Goal: Information Seeking & Learning: Learn about a topic

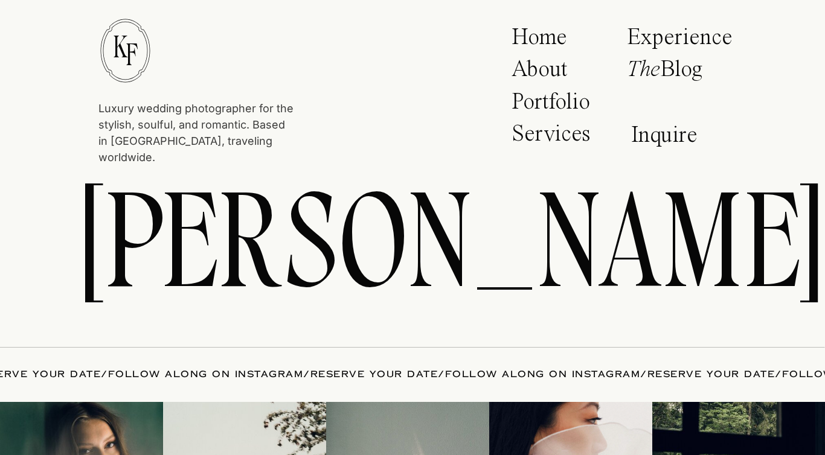
scroll to position [6296, 0]
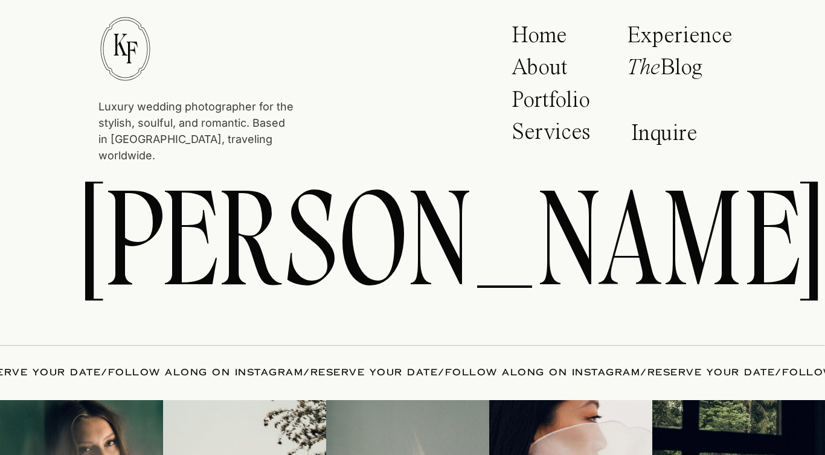
click at [551, 151] on h2 "AN ARTFUL APPROACH for YOUR MOST CHERISHED MOMENTS" at bounding box center [412, 245] width 519 height 235
click at [548, 136] on p "Services" at bounding box center [552, 136] width 83 height 30
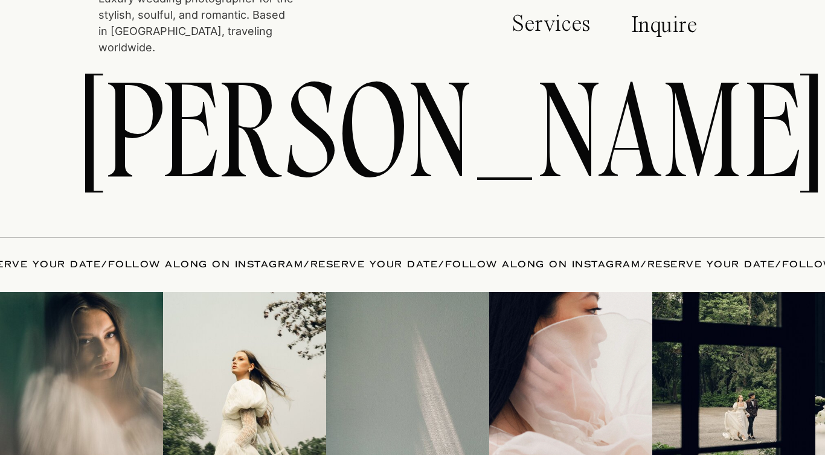
scroll to position [5107, 0]
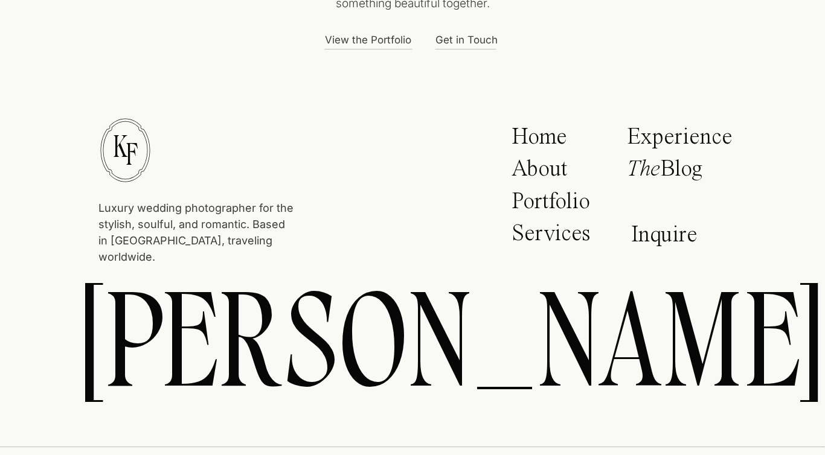
click at [552, 170] on p "About" at bounding box center [546, 173] width 71 height 30
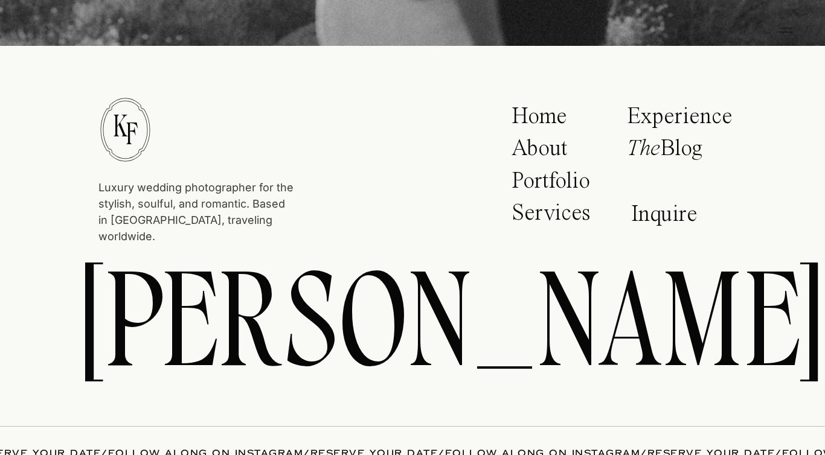
scroll to position [4419, 0]
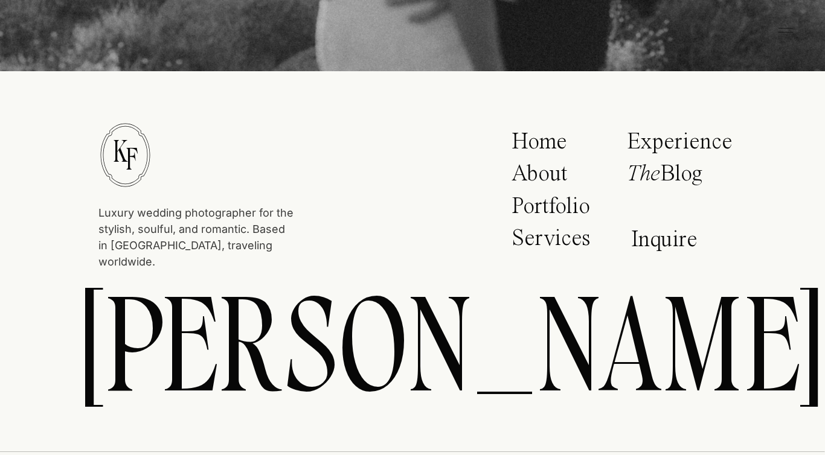
click at [558, 202] on p "Portfolio" at bounding box center [554, 210] width 86 height 30
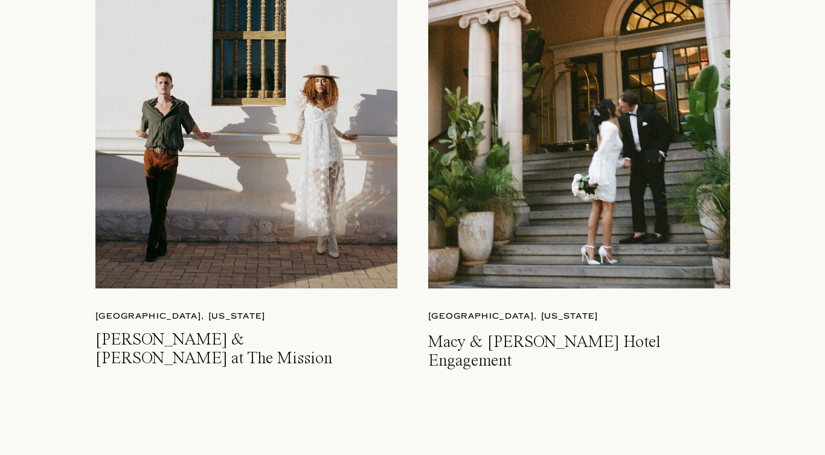
scroll to position [2971, 0]
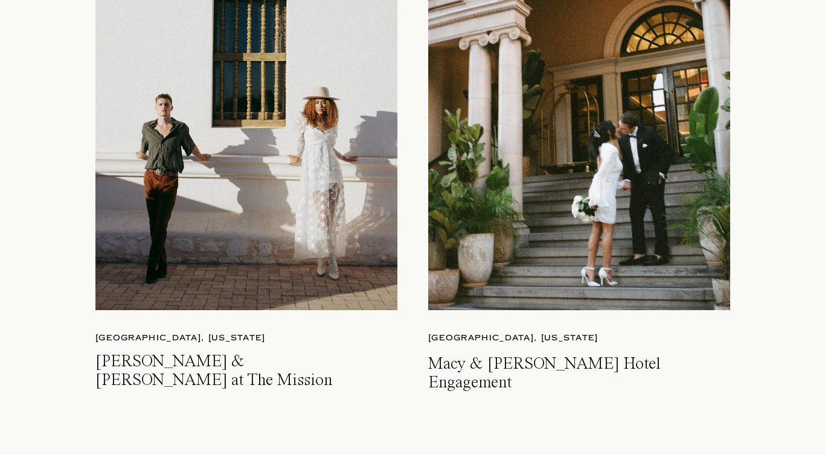
click at [550, 211] on div at bounding box center [579, 112] width 302 height 395
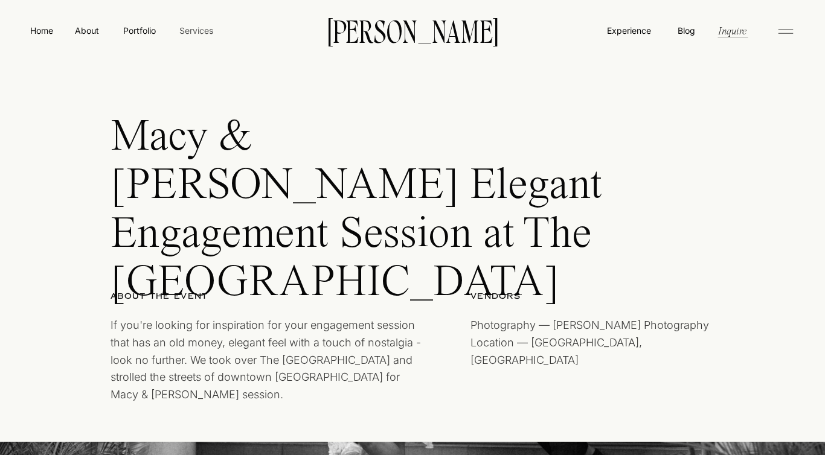
click at [190, 25] on nav "Services" at bounding box center [196, 30] width 36 height 13
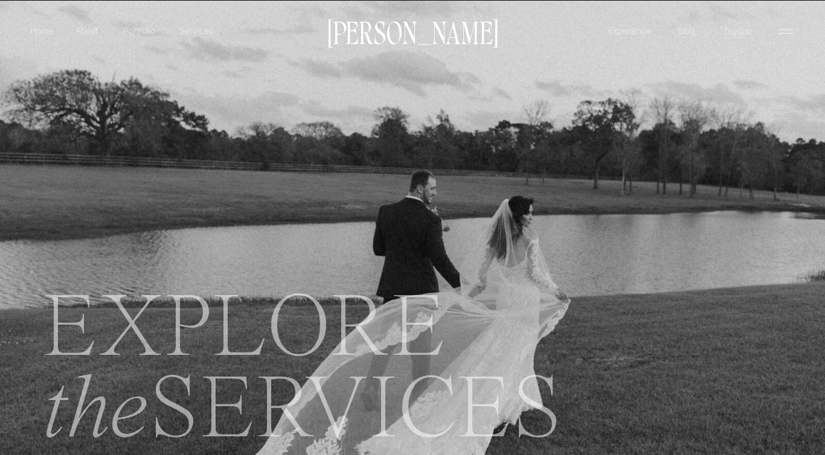
click at [197, 35] on p "Services" at bounding box center [196, 30] width 36 height 13
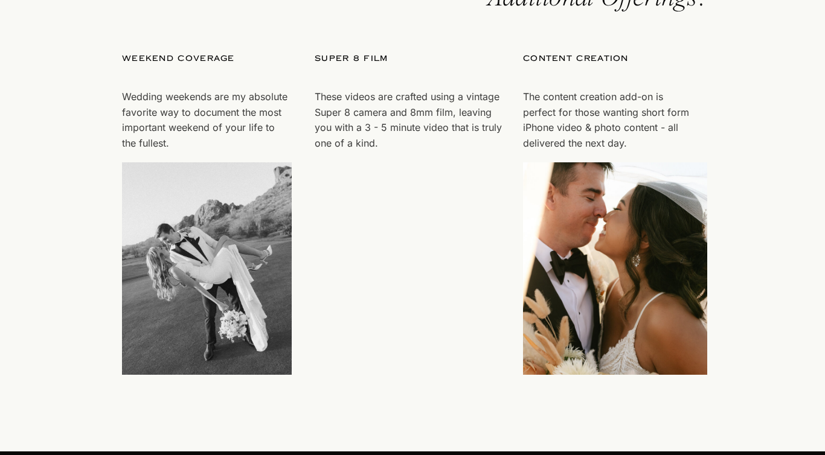
scroll to position [3577, 0]
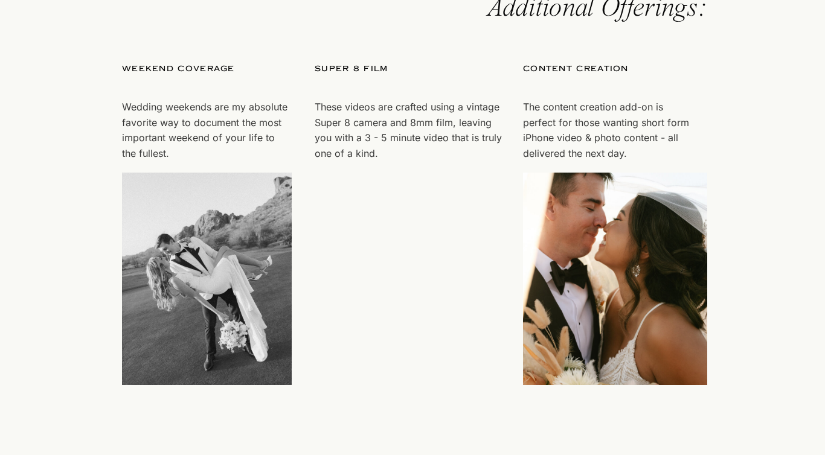
click at [339, 284] on video "Your browser does not support the video tag." at bounding box center [407, 279] width 184 height 212
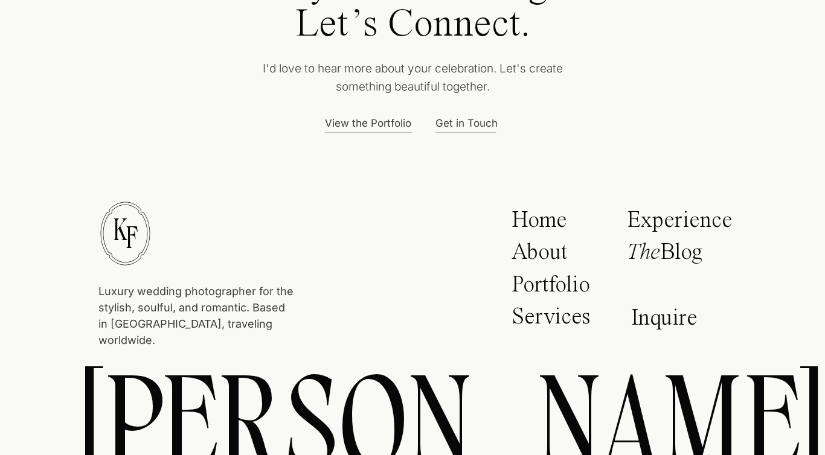
scroll to position [5031, 0]
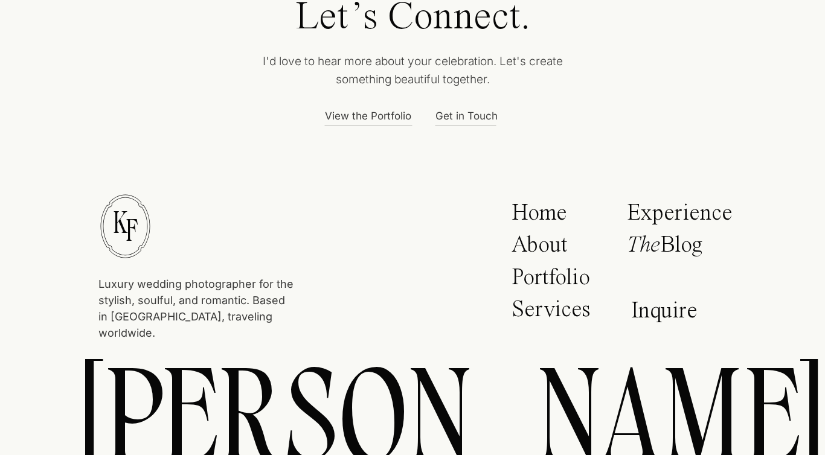
click at [636, 214] on p "Experience" at bounding box center [680, 215] width 106 height 27
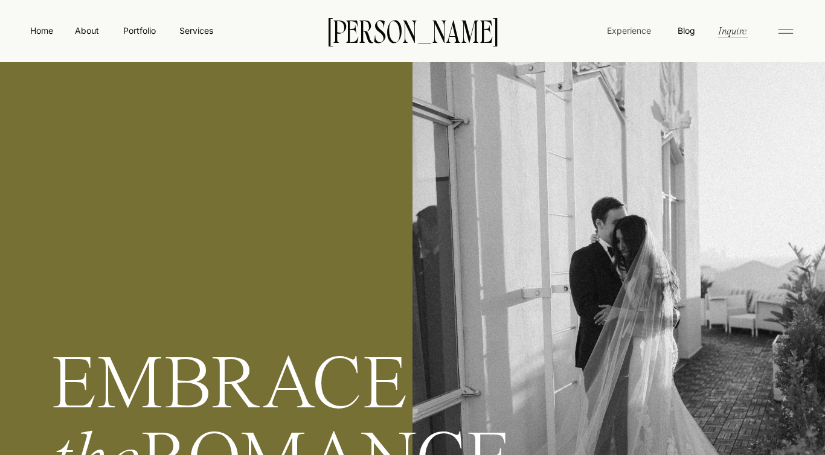
click at [637, 29] on nav "Experience" at bounding box center [628, 30] width 46 height 13
click at [193, 34] on nav "Services" at bounding box center [196, 30] width 36 height 13
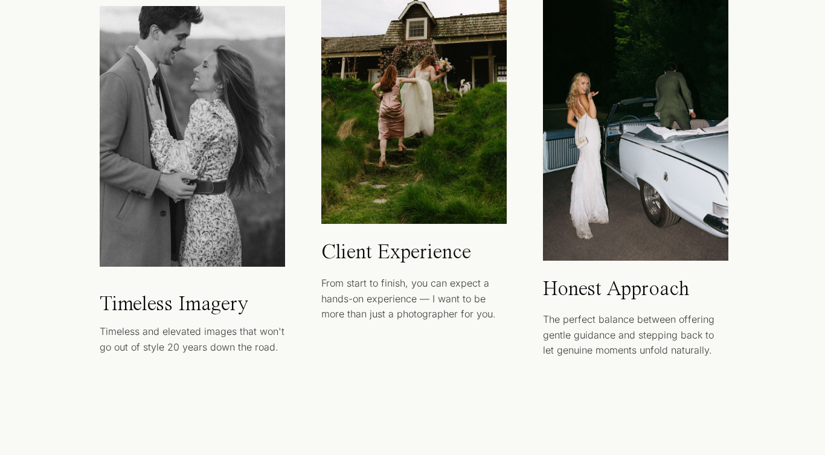
scroll to position [872, 0]
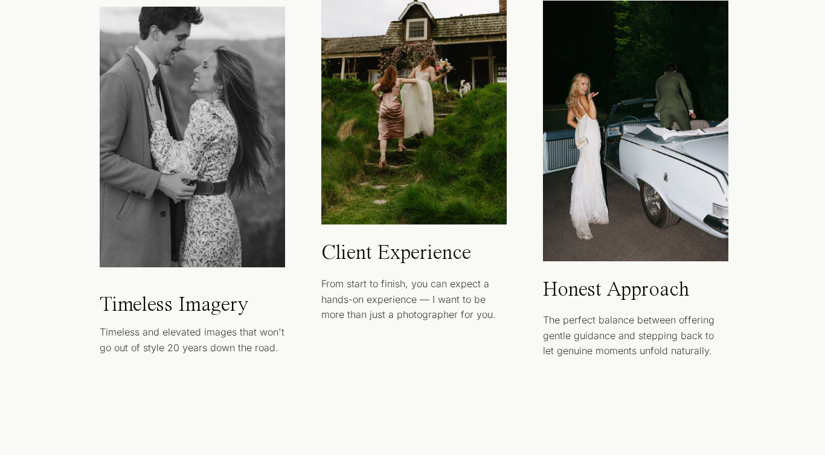
click at [442, 83] on div at bounding box center [413, 94] width 185 height 261
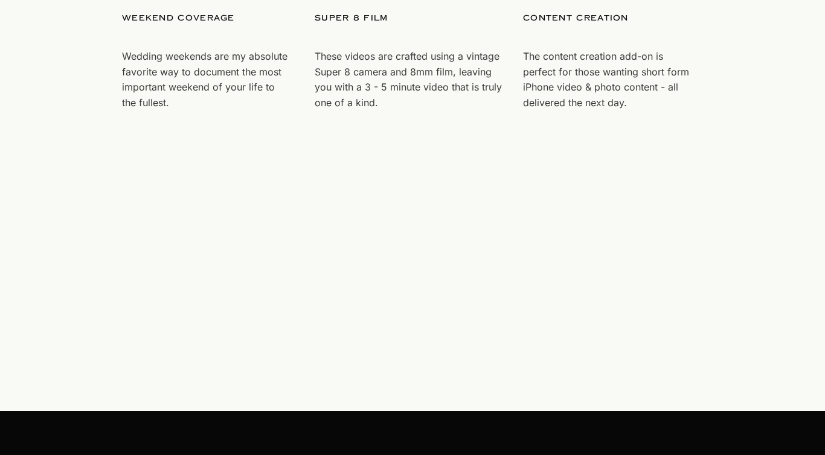
scroll to position [3523, 0]
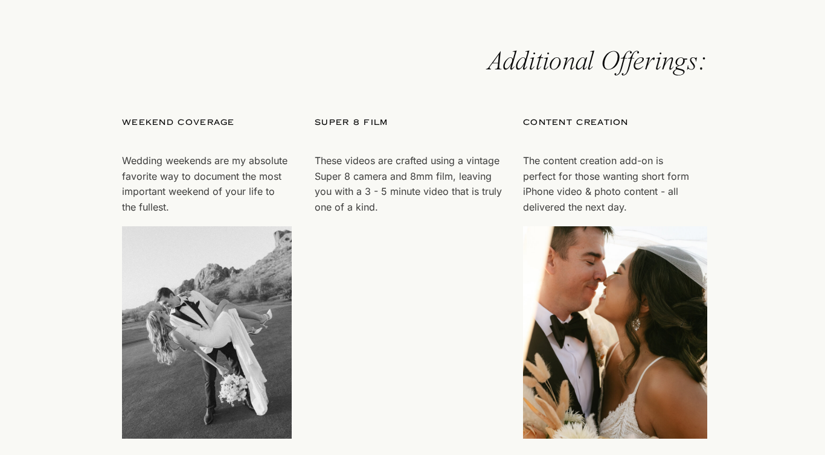
click at [354, 115] on p "All collections includes digital and film photography coverage. From there, wed…" at bounding box center [250, 149] width 297 height 90
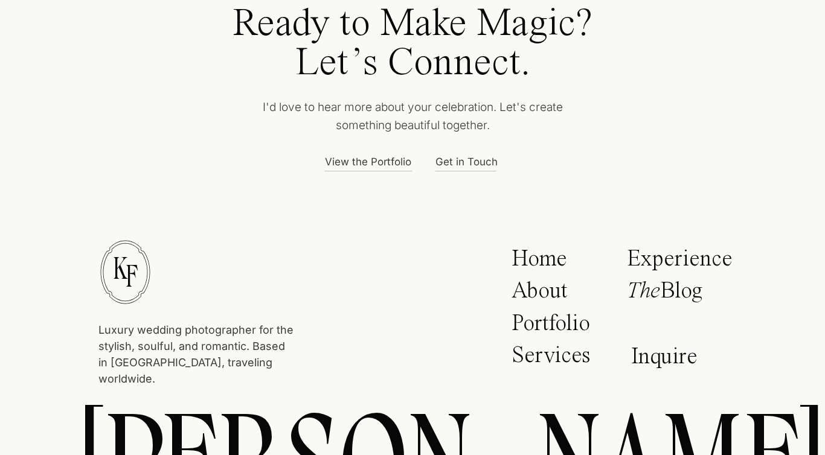
scroll to position [5068, 0]
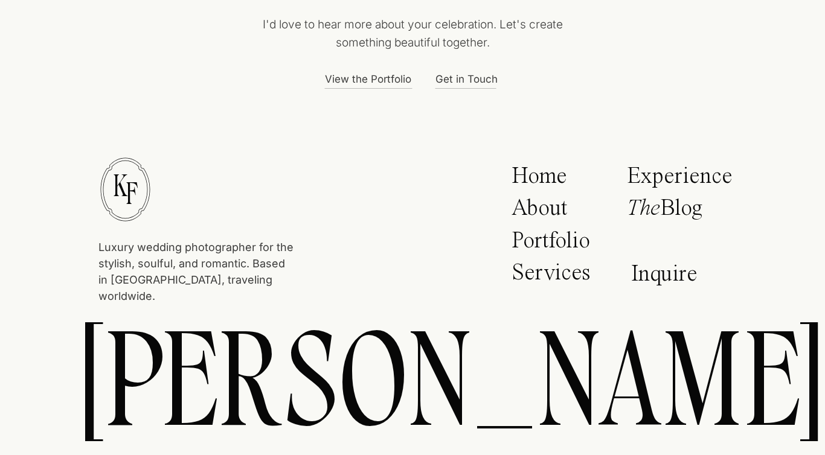
click at [656, 214] on icon "The" at bounding box center [643, 208] width 33 height 23
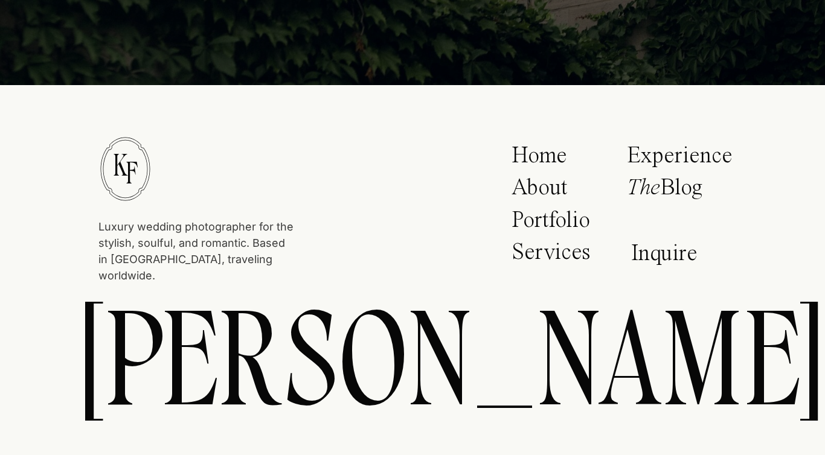
scroll to position [458, 0]
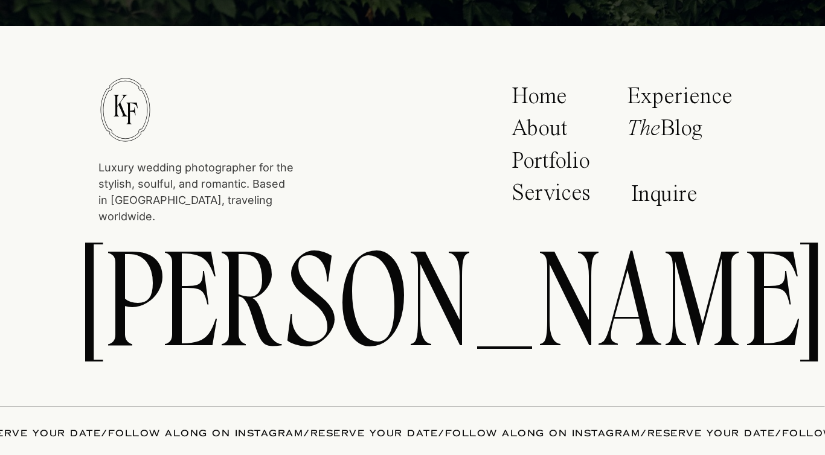
click at [559, 191] on p "Services" at bounding box center [552, 197] width 83 height 30
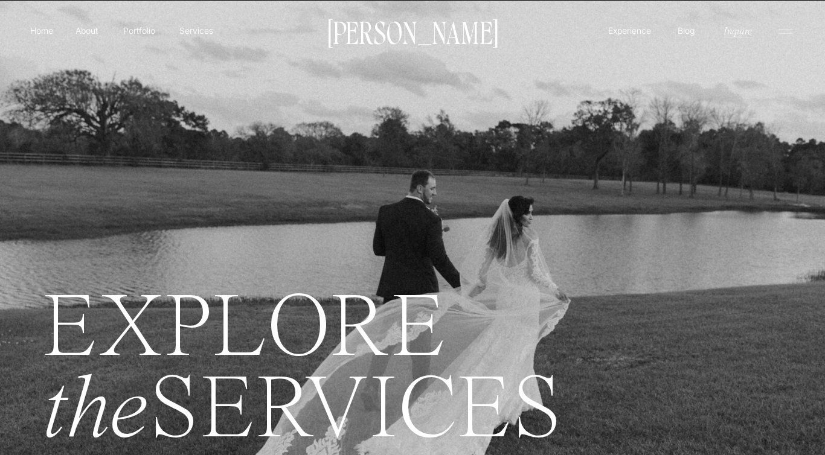
click at [776, 29] on icon at bounding box center [785, 31] width 24 height 19
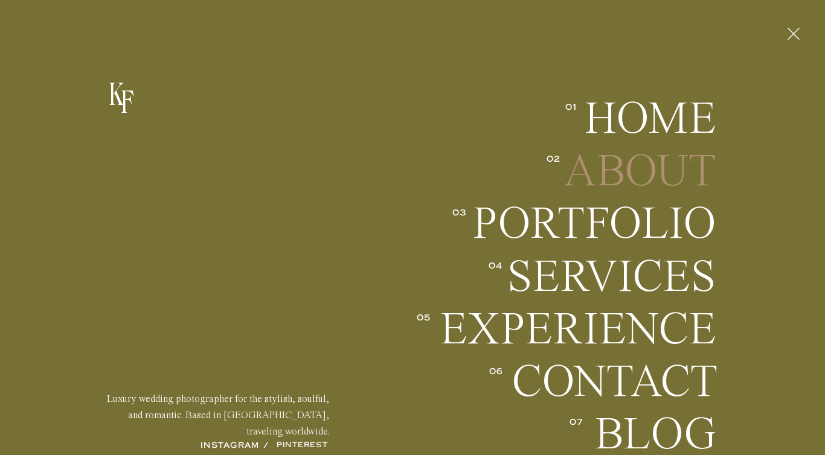
scroll to position [80, 0]
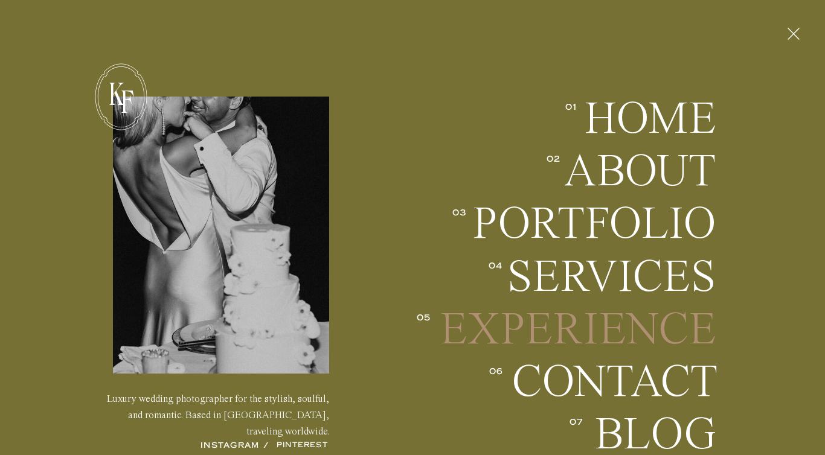
click at [513, 341] on h2 "EXPERIENCE" at bounding box center [575, 329] width 281 height 45
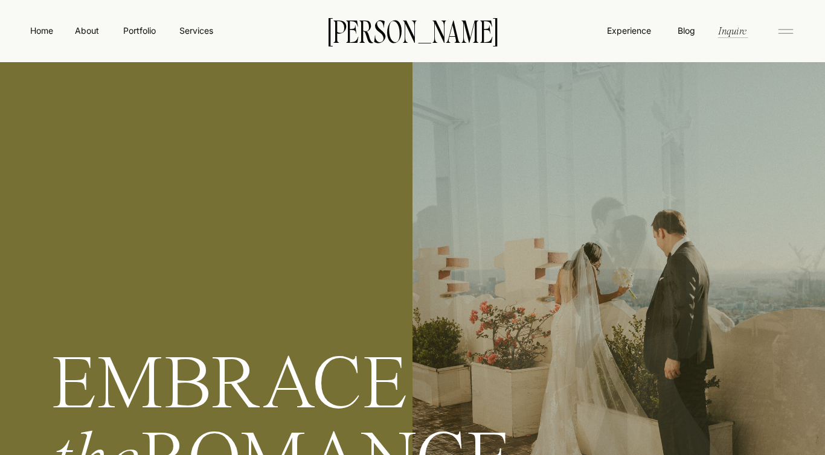
click at [779, 37] on icon at bounding box center [785, 31] width 24 height 19
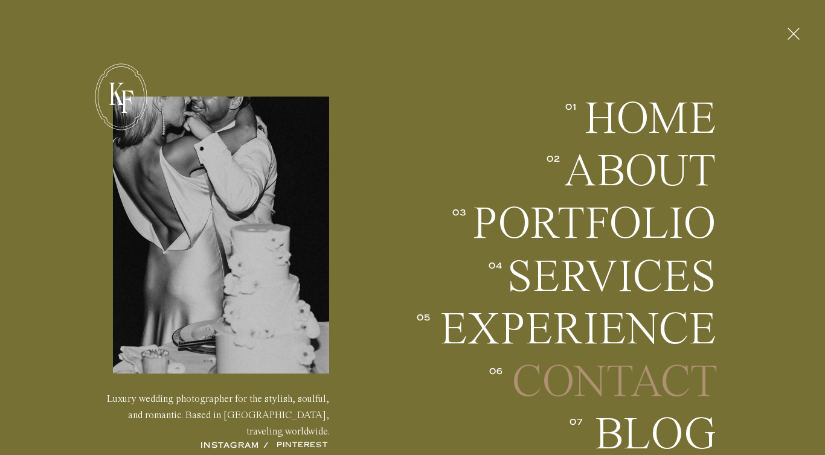
click at [610, 383] on h2 "Contact" at bounding box center [613, 382] width 205 height 45
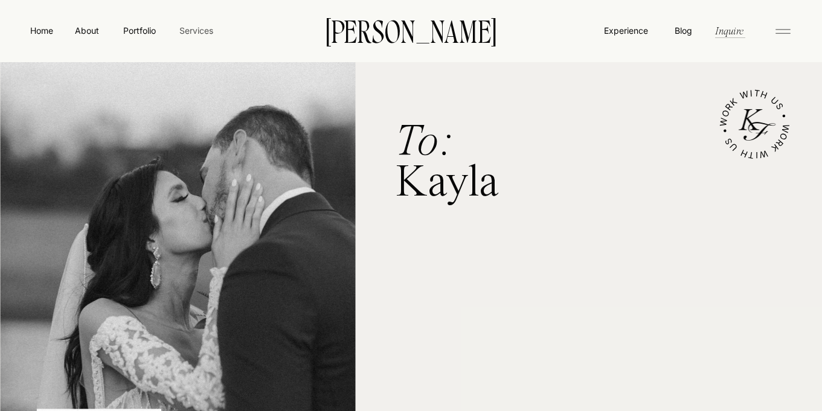
click at [208, 33] on nav "Services" at bounding box center [196, 30] width 36 height 13
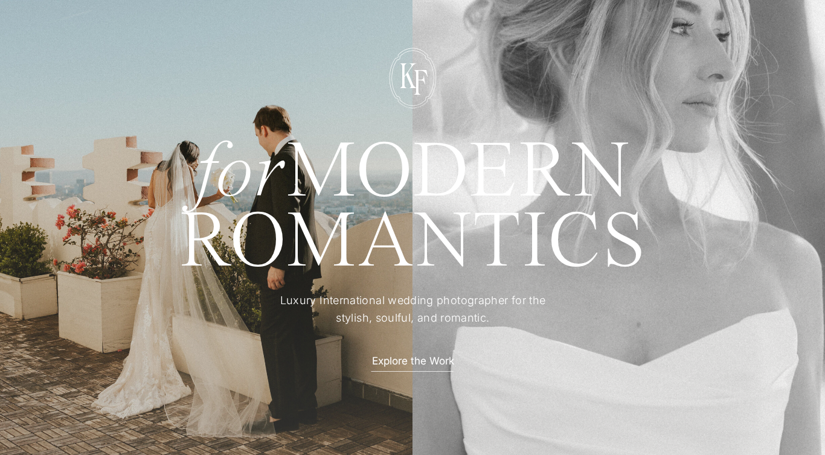
scroll to position [97, 0]
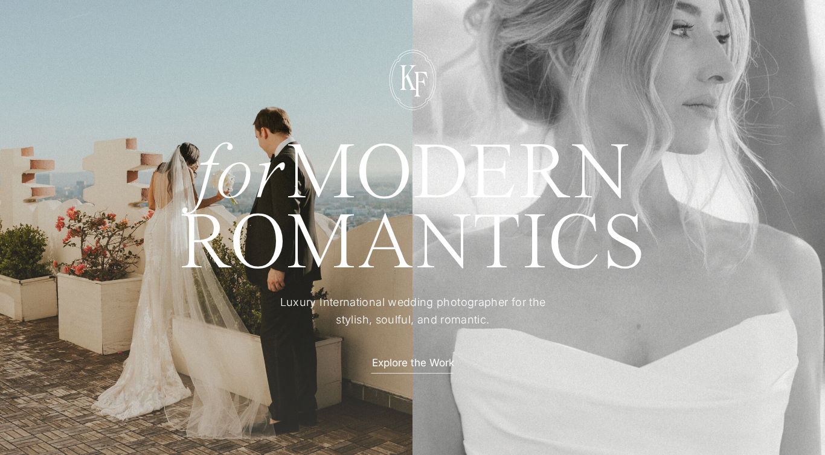
click at [406, 374] on div at bounding box center [412, 239] width 837 height 488
click at [399, 372] on div at bounding box center [412, 239] width 837 height 488
click at [372, 365] on p "Explore the Work" at bounding box center [413, 362] width 106 height 13
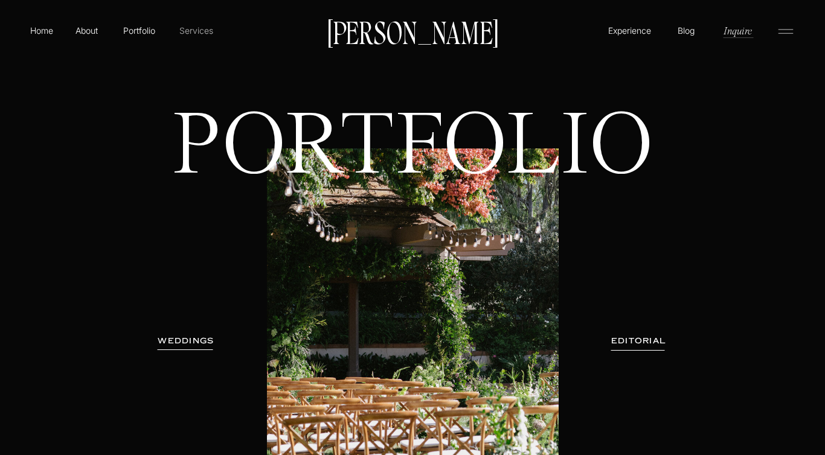
click at [203, 36] on p "Services" at bounding box center [196, 30] width 36 height 13
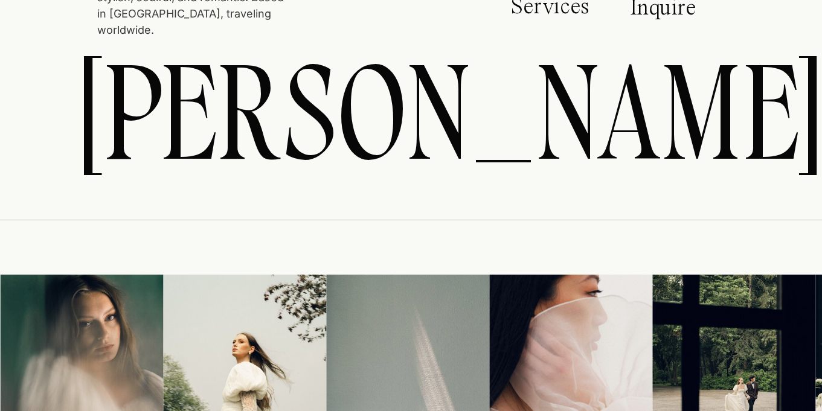
scroll to position [5432, 0]
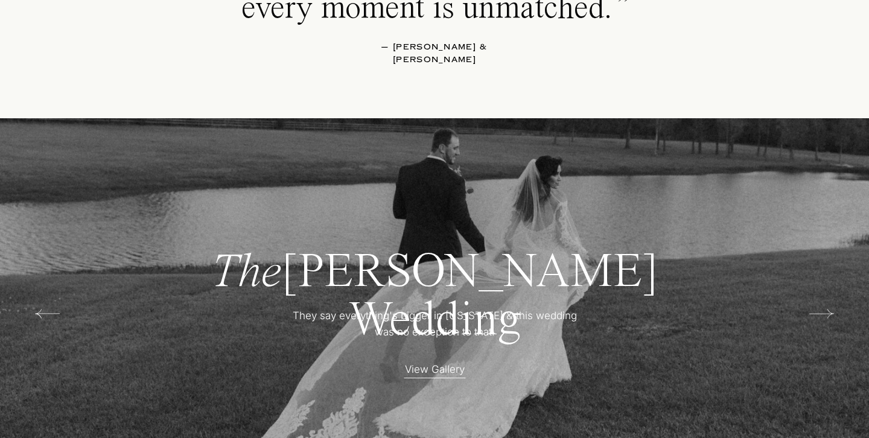
scroll to position [2286, 0]
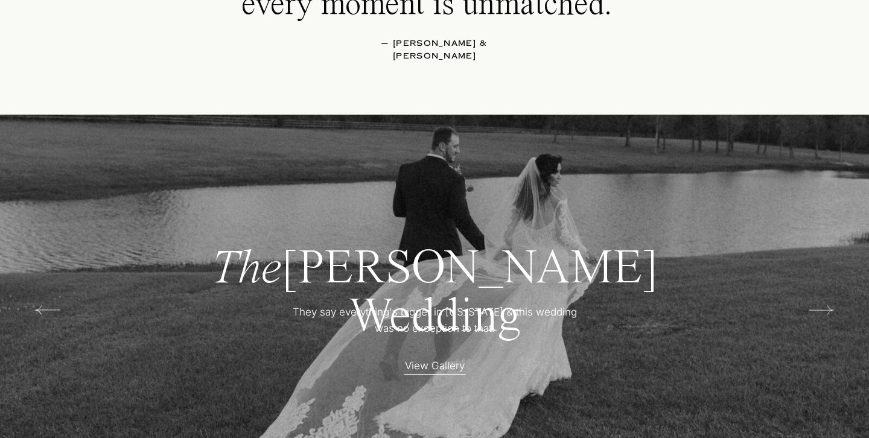
click at [430, 371] on p "View Gallery" at bounding box center [435, 364] width 106 height 13
click at [433, 368] on p "View Gallery" at bounding box center [435, 364] width 106 height 13
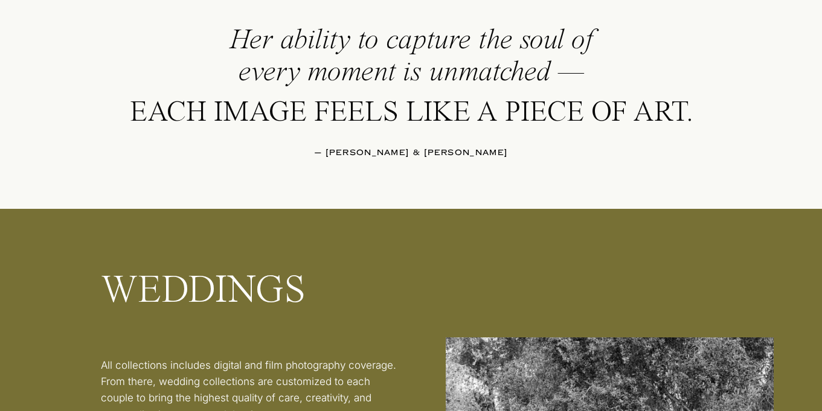
scroll to position [1303, 0]
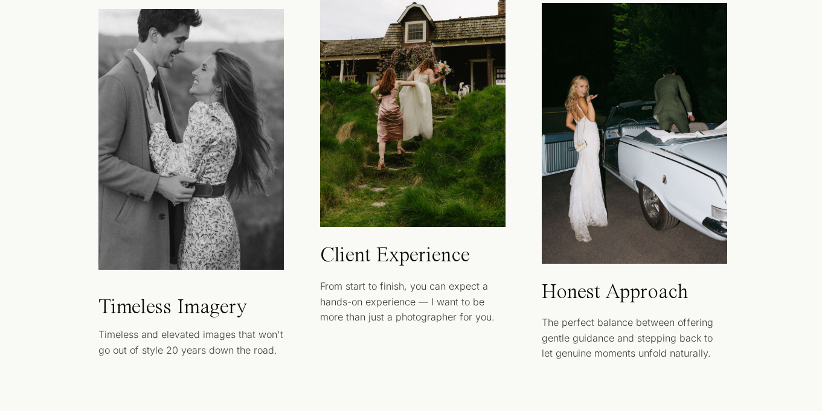
scroll to position [878, 0]
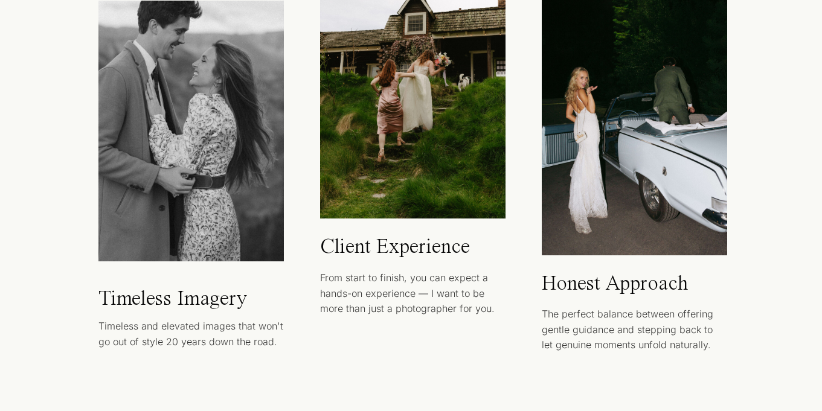
click at [643, 169] on div at bounding box center [633, 125] width 185 height 261
drag, startPoint x: 584, startPoint y: 238, endPoint x: 584, endPoint y: 229, distance: 9.1
click at [584, 229] on div at bounding box center [633, 125] width 185 height 261
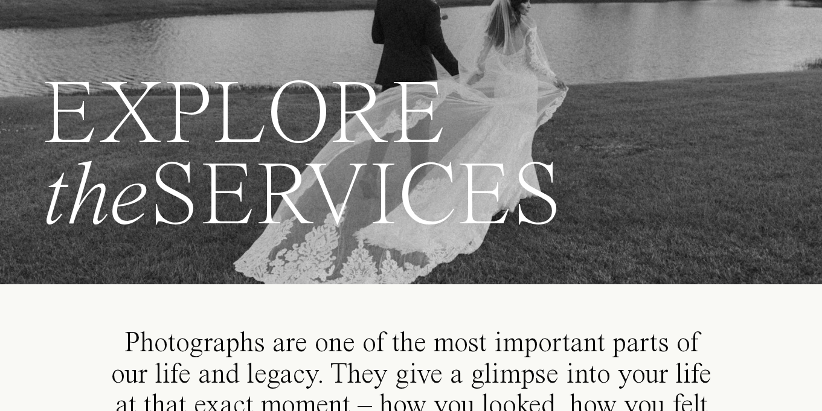
scroll to position [0, 0]
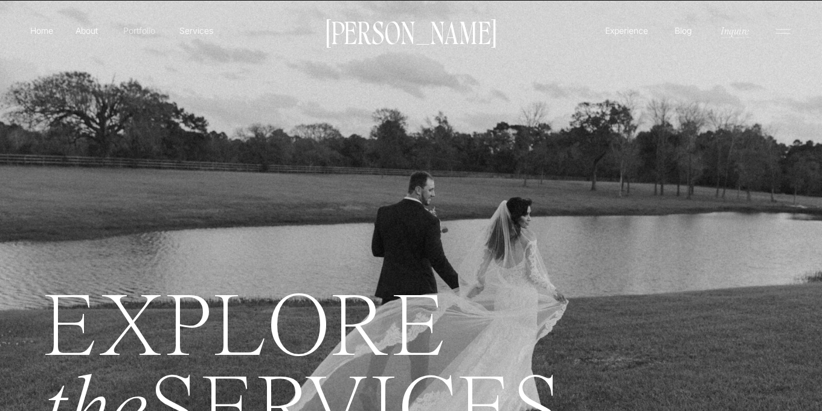
click at [145, 30] on p "Portfolio" at bounding box center [139, 30] width 43 height 13
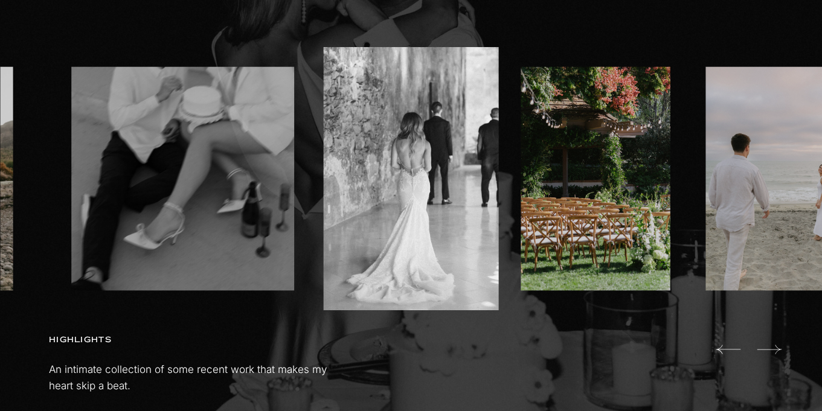
scroll to position [774, 0]
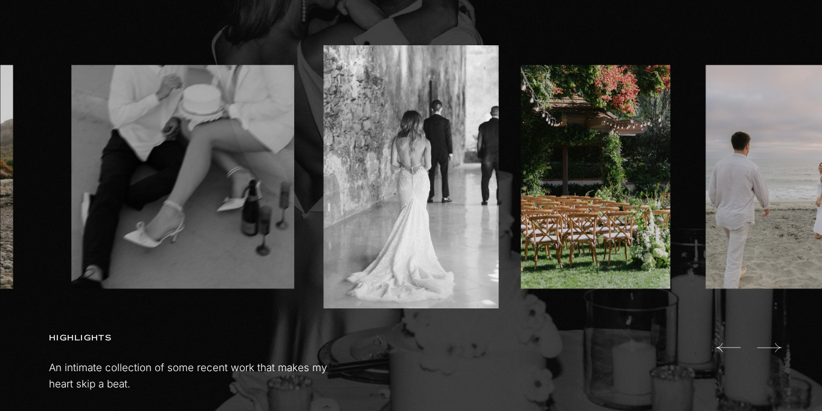
click at [768, 345] on icon at bounding box center [768, 348] width 25 height 24
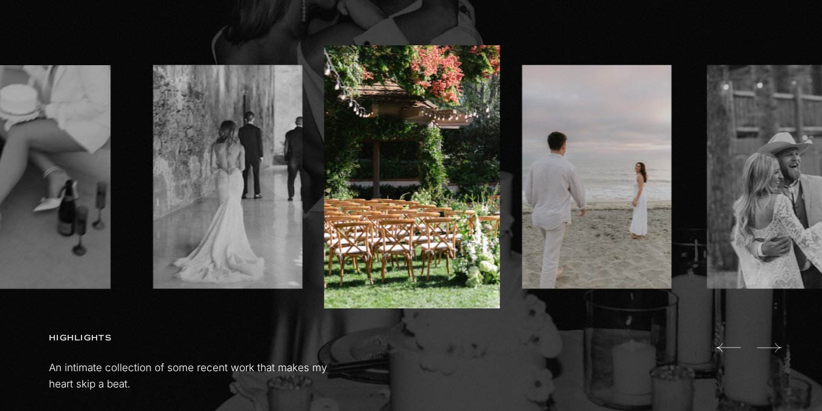
click at [768, 345] on icon at bounding box center [768, 348] width 25 height 24
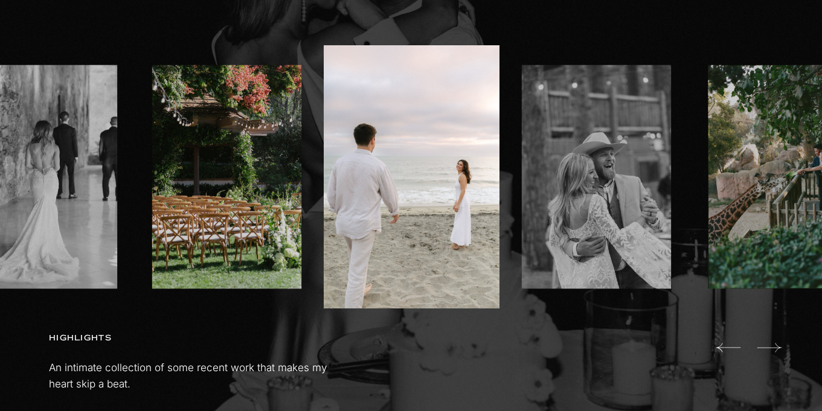
click at [768, 345] on icon at bounding box center [768, 348] width 25 height 24
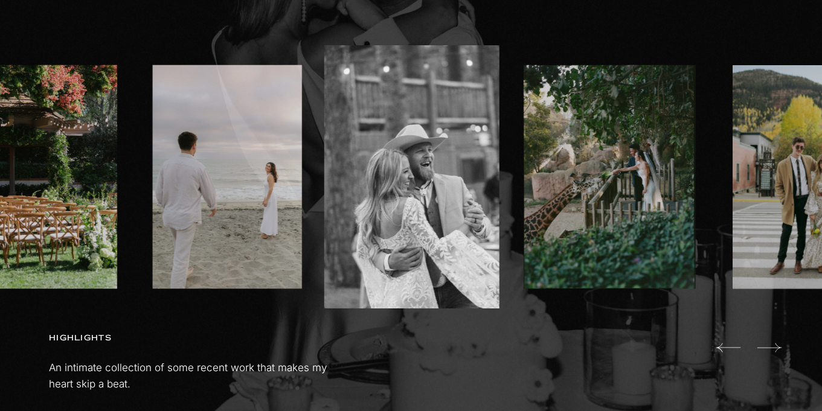
click at [768, 345] on icon at bounding box center [768, 348] width 25 height 24
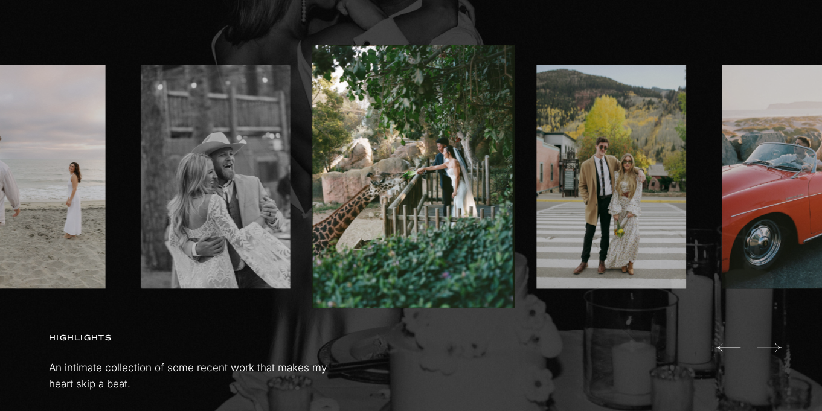
click at [768, 345] on icon at bounding box center [768, 348] width 25 height 24
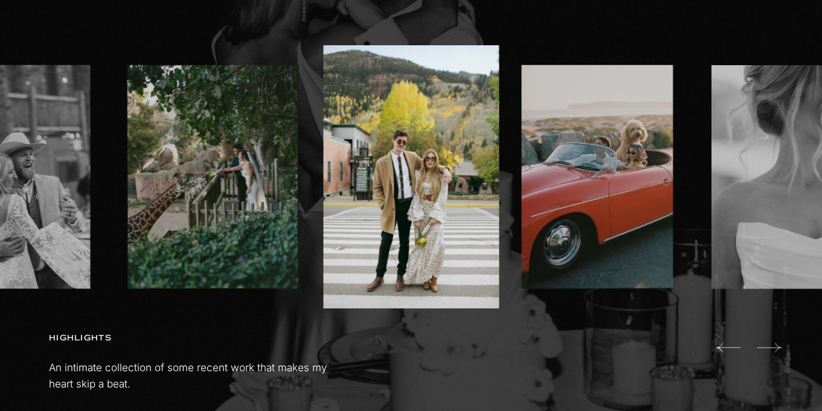
click at [768, 345] on icon at bounding box center [768, 348] width 25 height 24
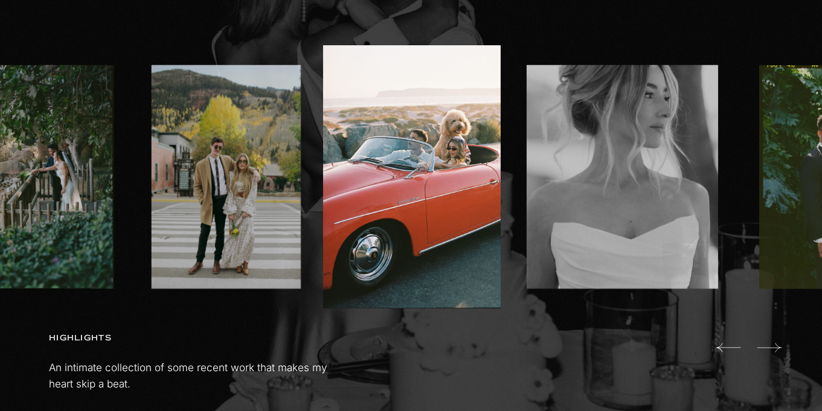
click at [768, 345] on icon at bounding box center [768, 348] width 25 height 24
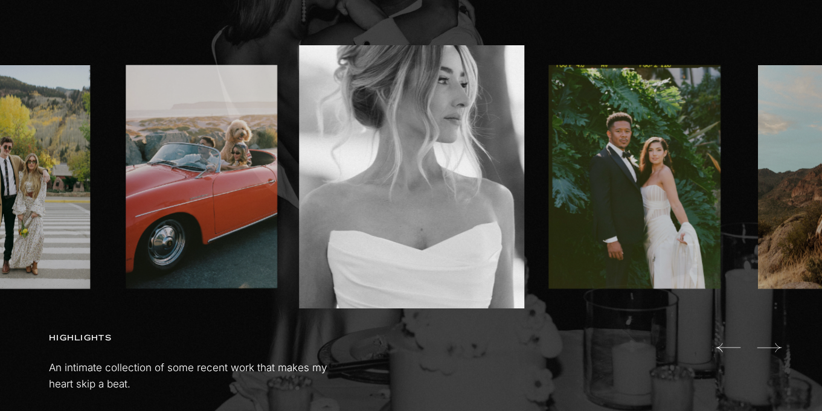
click at [769, 345] on icon at bounding box center [768, 348] width 25 height 24
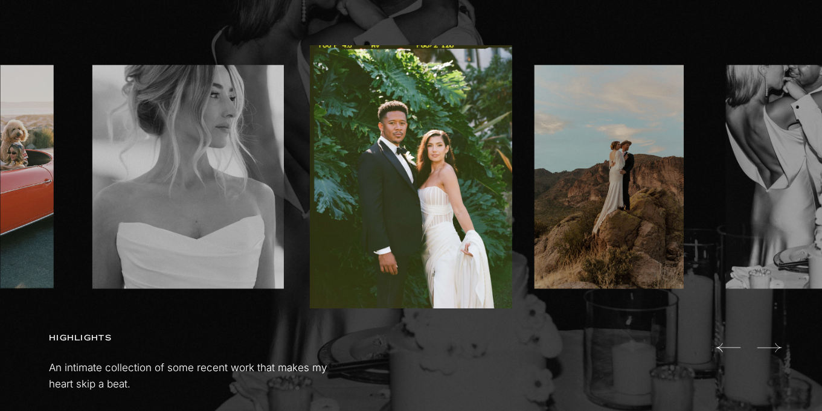
click at [769, 345] on icon at bounding box center [768, 348] width 25 height 24
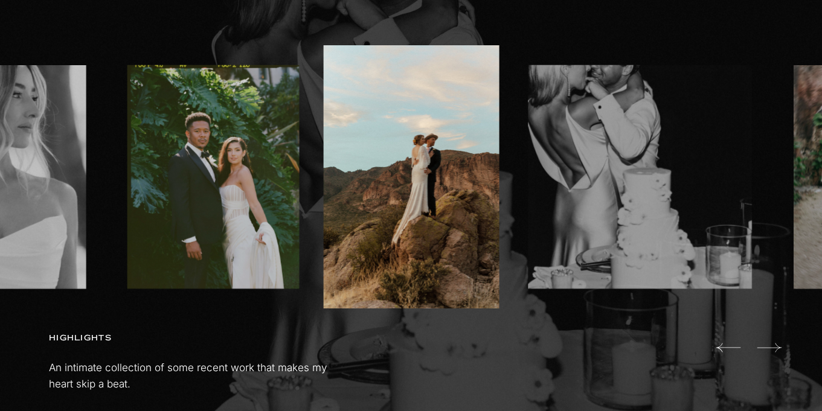
click at [769, 345] on icon at bounding box center [768, 348] width 25 height 24
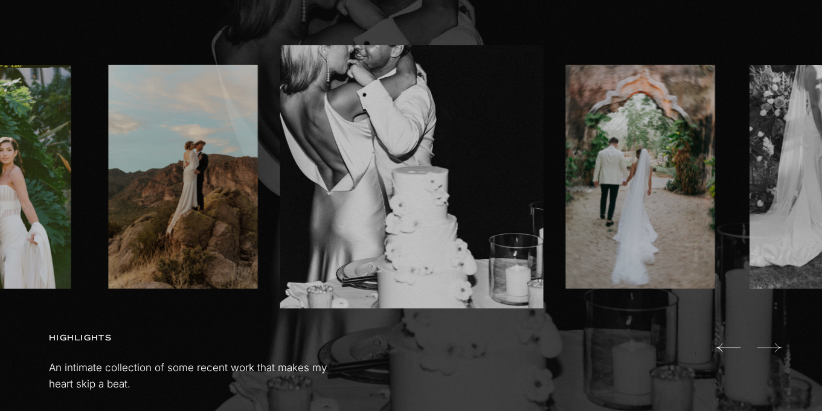
click at [769, 345] on icon at bounding box center [768, 348] width 25 height 24
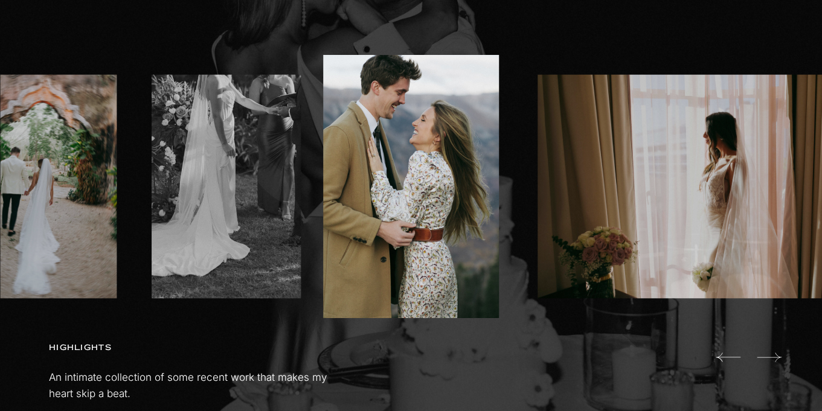
scroll to position [0, 0]
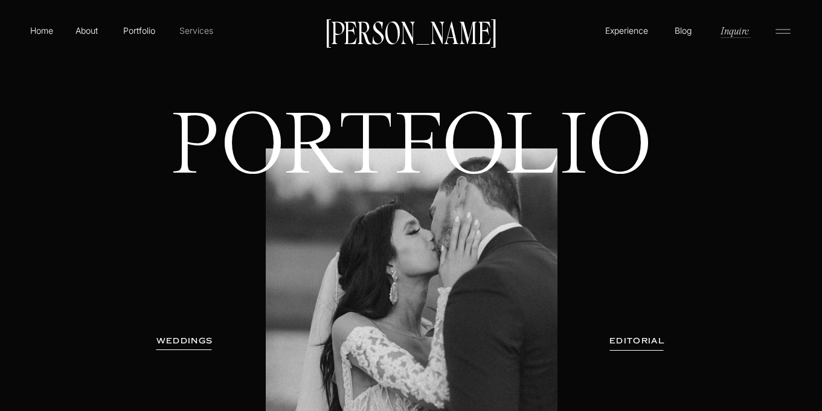
click at [193, 27] on p "Services" at bounding box center [196, 30] width 36 height 13
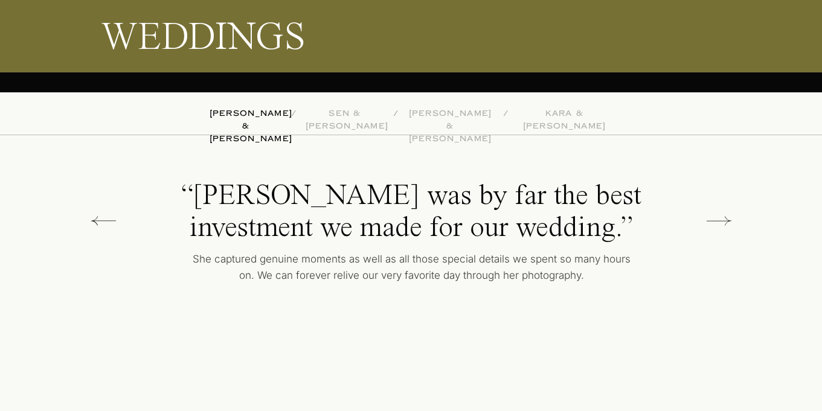
scroll to position [2905, 0]
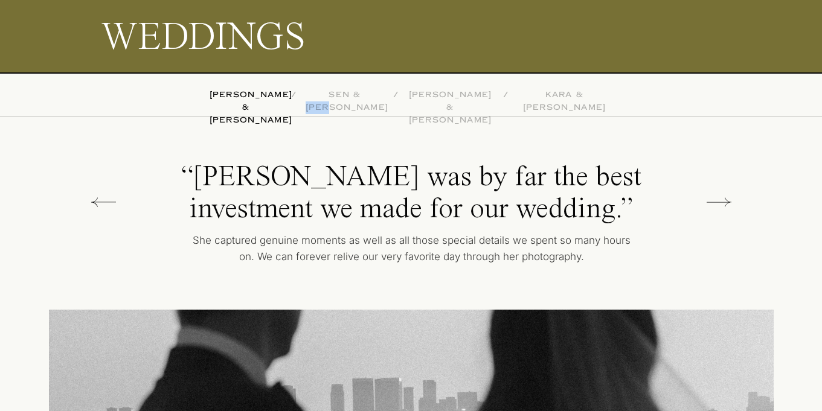
click at [717, 202] on icon at bounding box center [718, 201] width 25 height 9
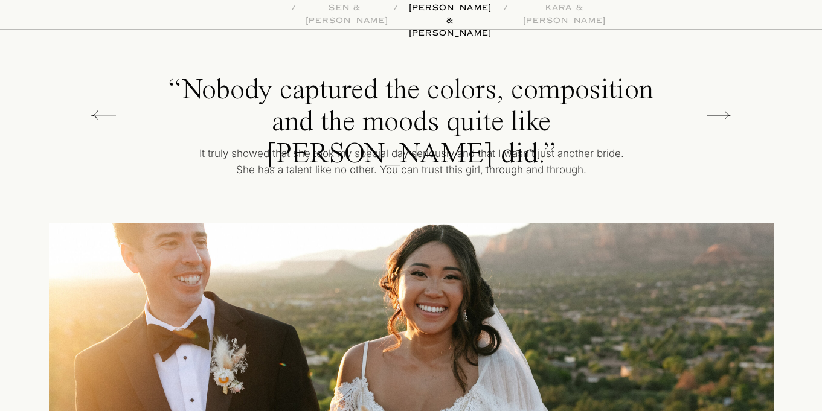
scroll to position [2943, 0]
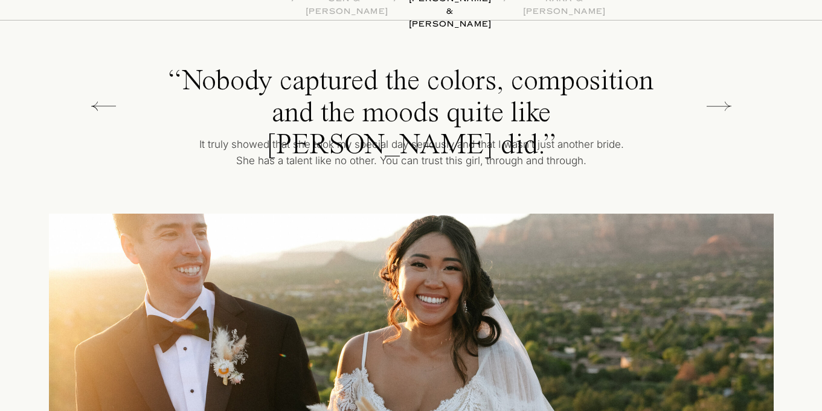
click at [728, 111] on icon at bounding box center [718, 106] width 25 height 24
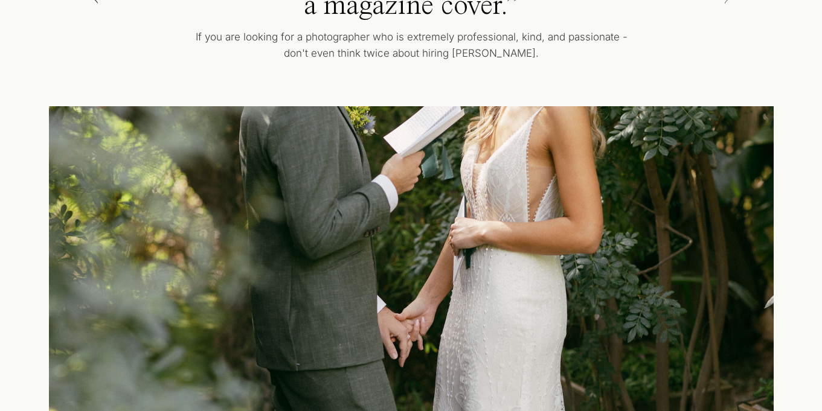
scroll to position [3016, 0]
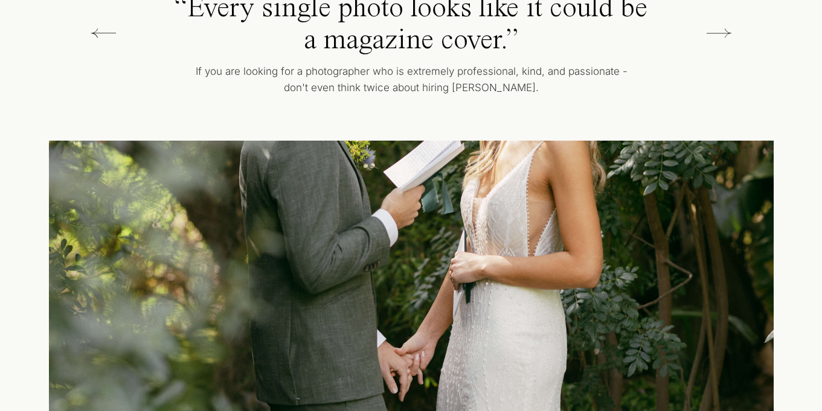
click at [726, 33] on icon at bounding box center [718, 33] width 25 height 24
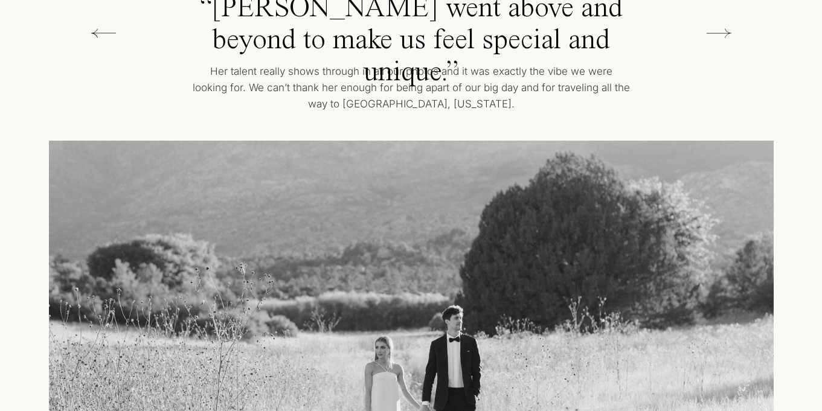
click at [726, 33] on icon at bounding box center [718, 32] width 25 height 9
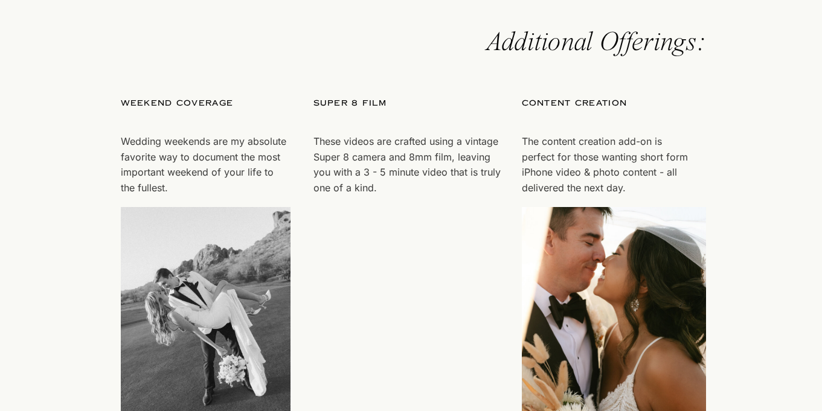
scroll to position [3537, 0]
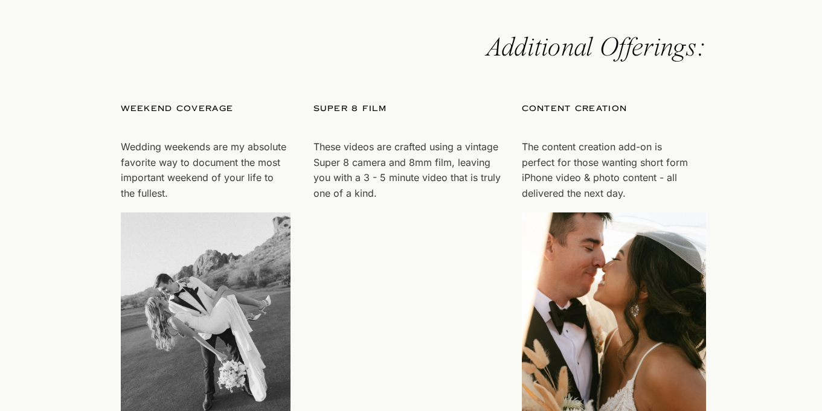
click at [360, 127] on p "super 8 film" at bounding box center [398, 121] width 170 height 37
click at [352, 104] on p "super 8 film" at bounding box center [398, 121] width 170 height 37
click at [409, 265] on video "Your browser does not support the video tag." at bounding box center [405, 318] width 184 height 212
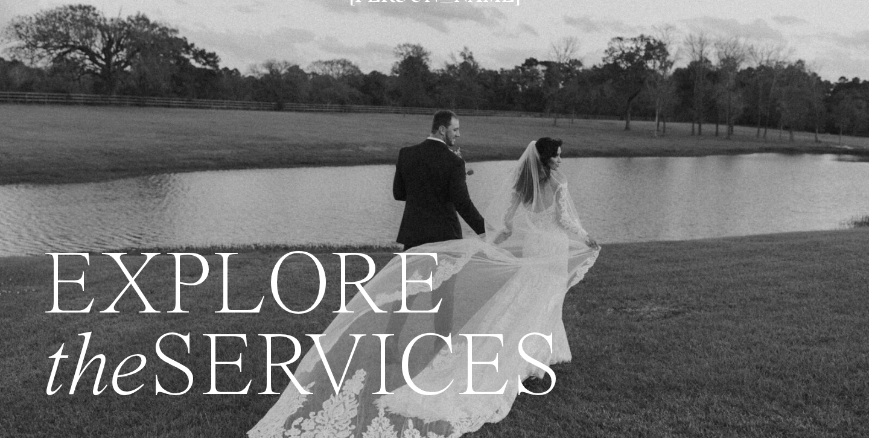
scroll to position [0, 0]
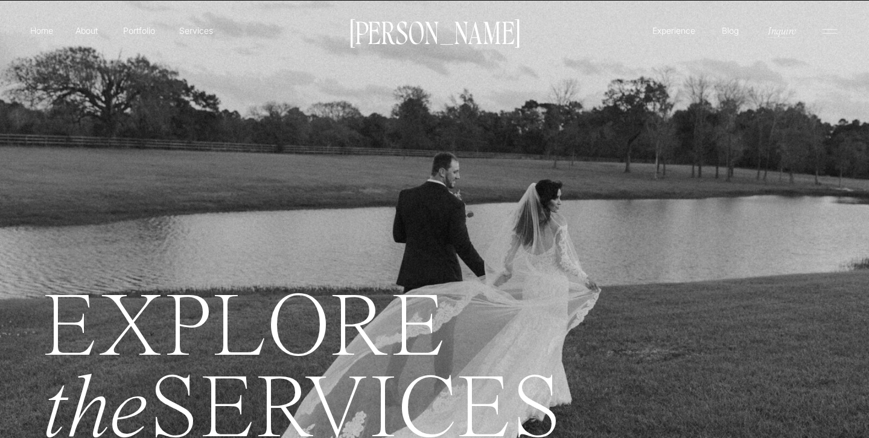
click at [682, 28] on p "Experience" at bounding box center [674, 30] width 46 height 13
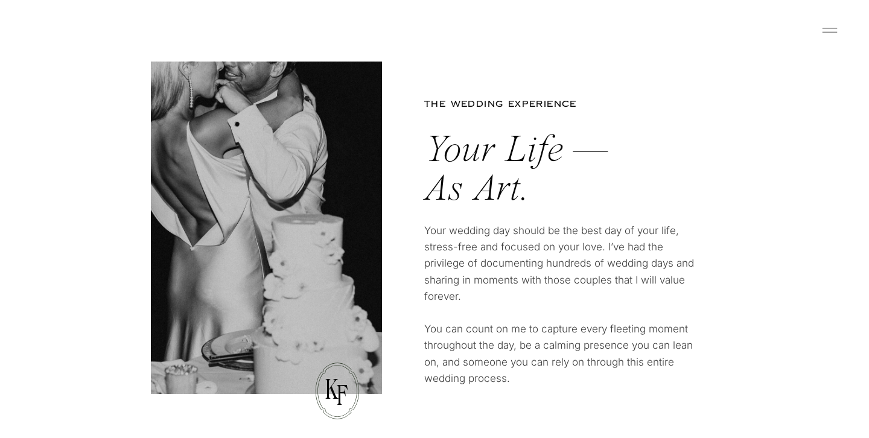
scroll to position [823, 0]
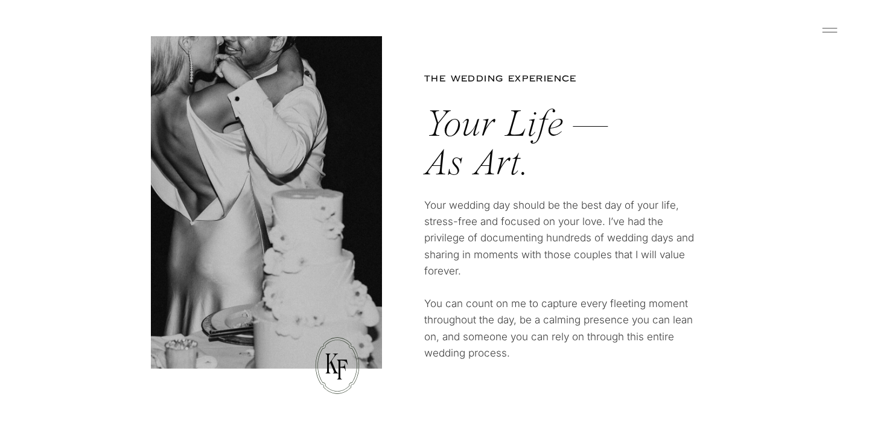
click at [356, 359] on p "F" at bounding box center [342, 369] width 30 height 27
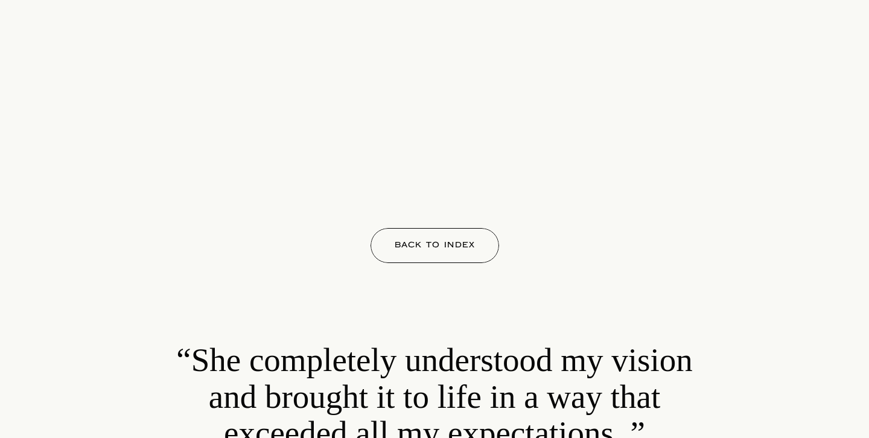
scroll to position [16392, 0]
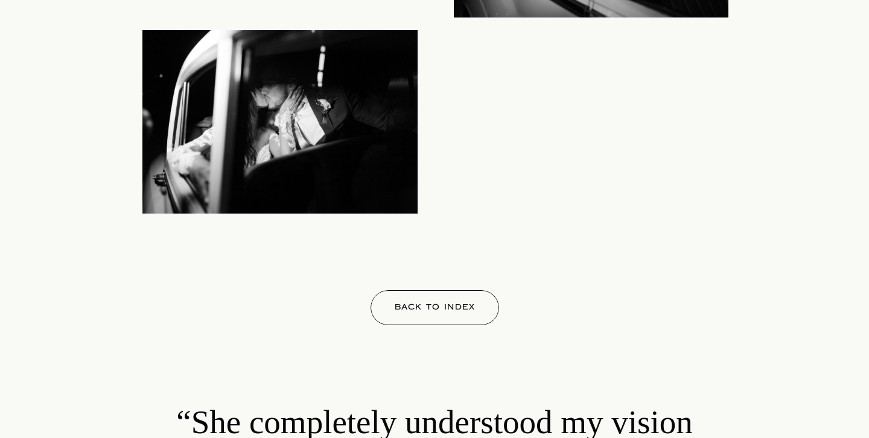
click at [441, 311] on p "Back to index" at bounding box center [435, 310] width 118 height 18
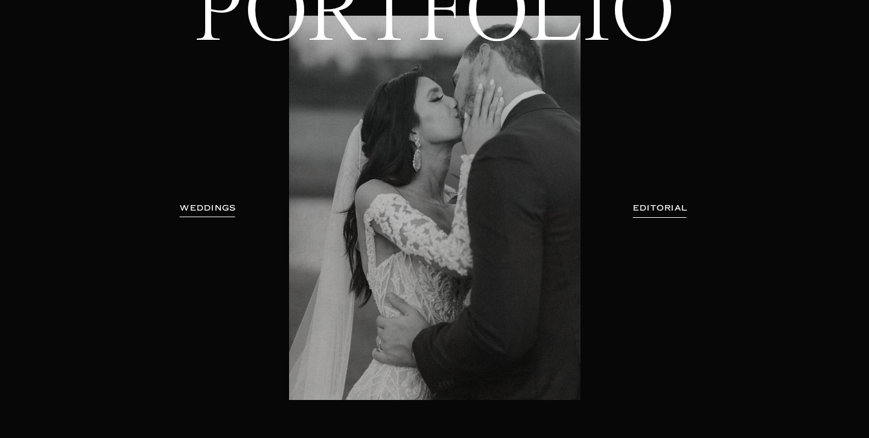
scroll to position [267, 0]
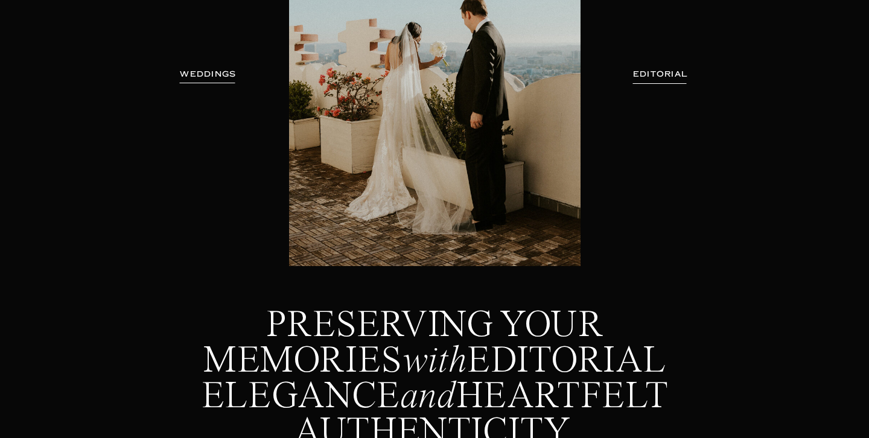
click at [211, 73] on h3 "WEDDINGS" at bounding box center [208, 74] width 76 height 12
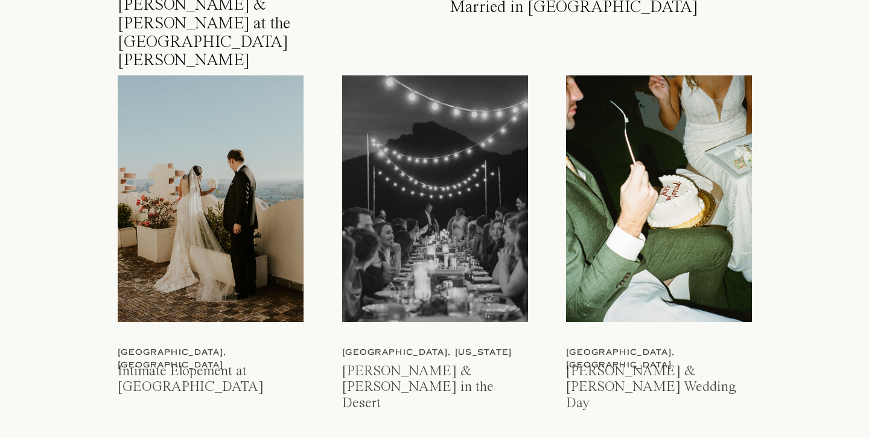
scroll to position [1423, 0]
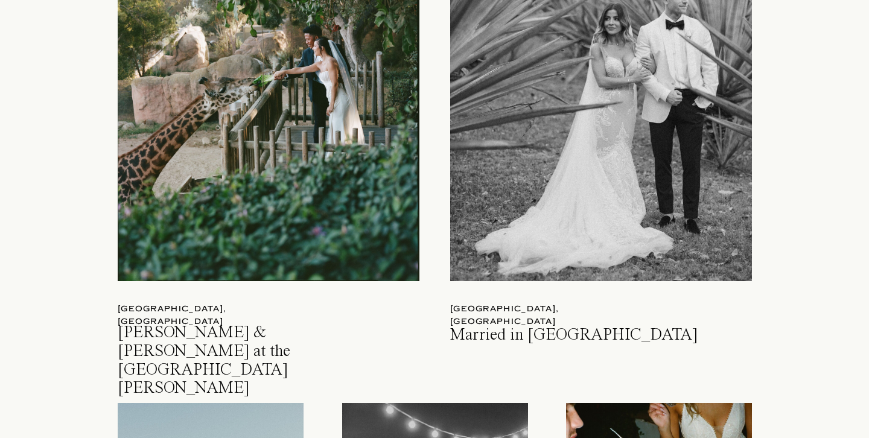
click at [292, 126] on div at bounding box center [269, 84] width 302 height 395
click at [203, 330] on h3 "[PERSON_NAME] & [PERSON_NAME] at the [GEOGRAPHIC_DATA][PERSON_NAME]" at bounding box center [239, 339] width 242 height 31
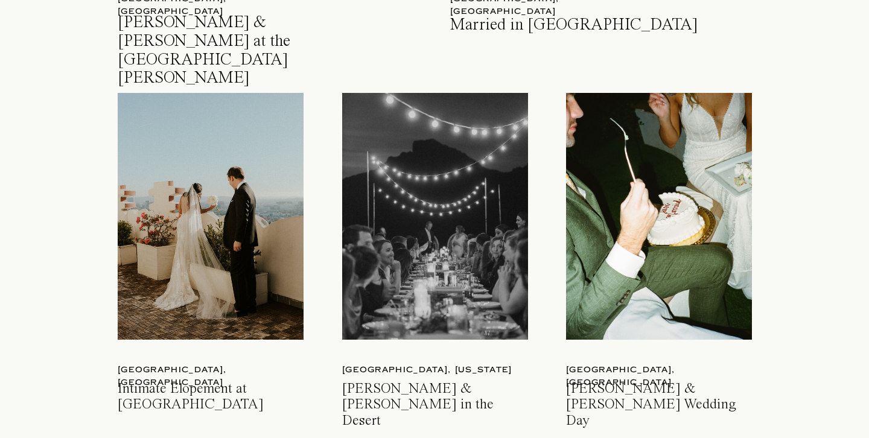
click at [214, 382] on h3 "Intimate Elopement at Sunset Tower Hotel" at bounding box center [212, 397] width 189 height 31
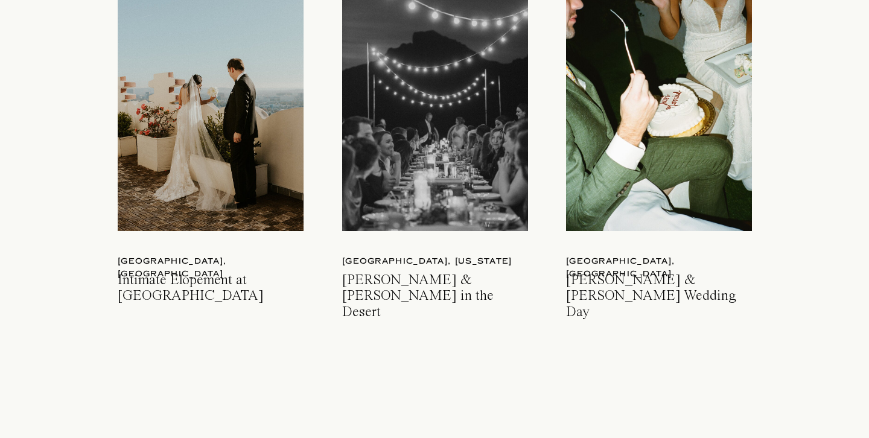
scroll to position [1945, 0]
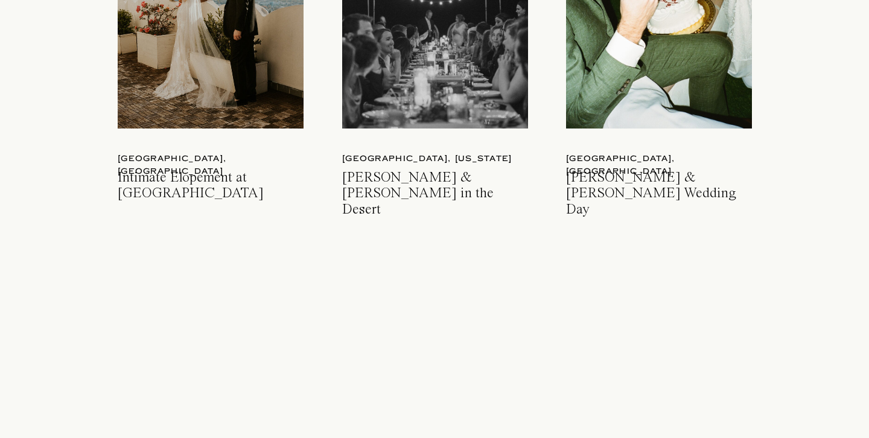
click at [487, 95] on div at bounding box center [435, 5] width 186 height 247
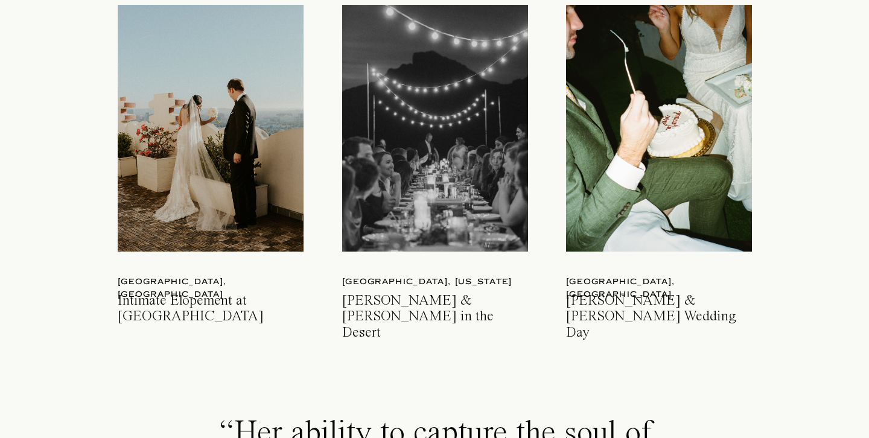
scroll to position [1821, 0]
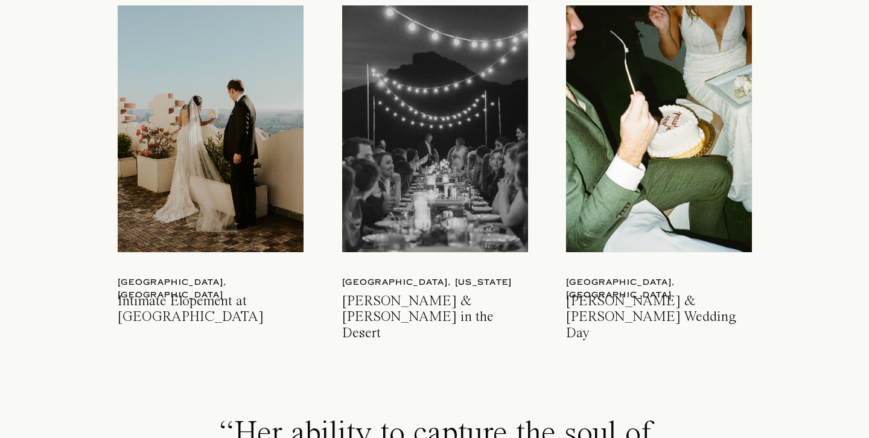
click at [586, 313] on h3 "Jenna & Michael Fallbrook Wedding Day" at bounding box center [660, 309] width 189 height 31
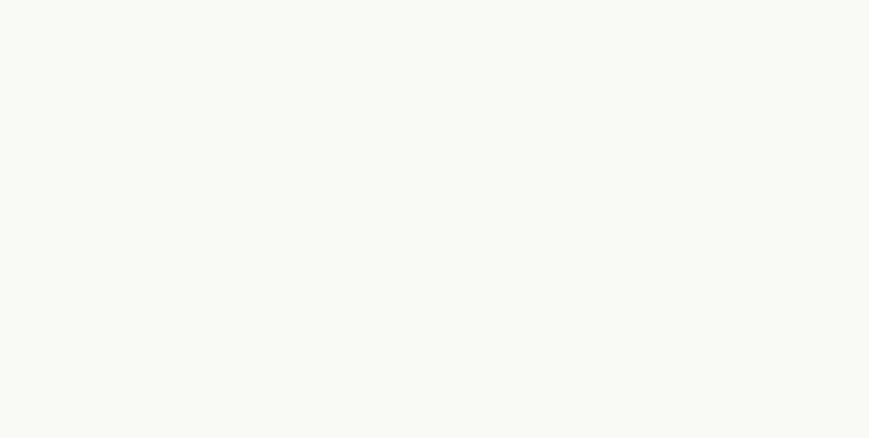
scroll to position [24534, 0]
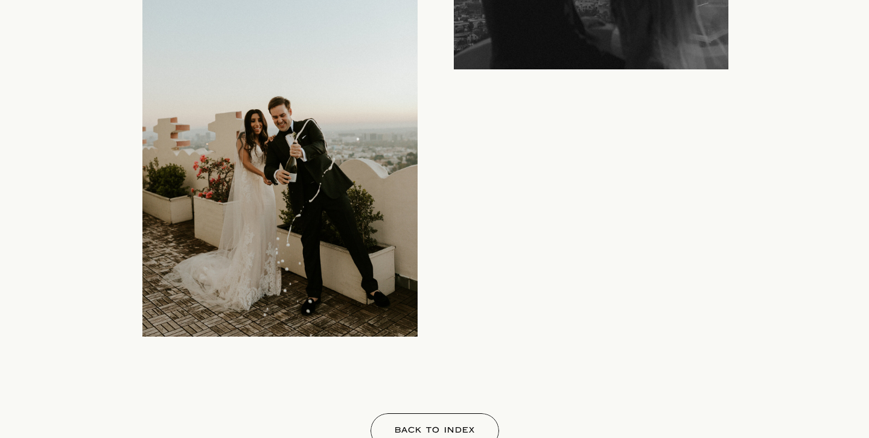
scroll to position [11325, 0]
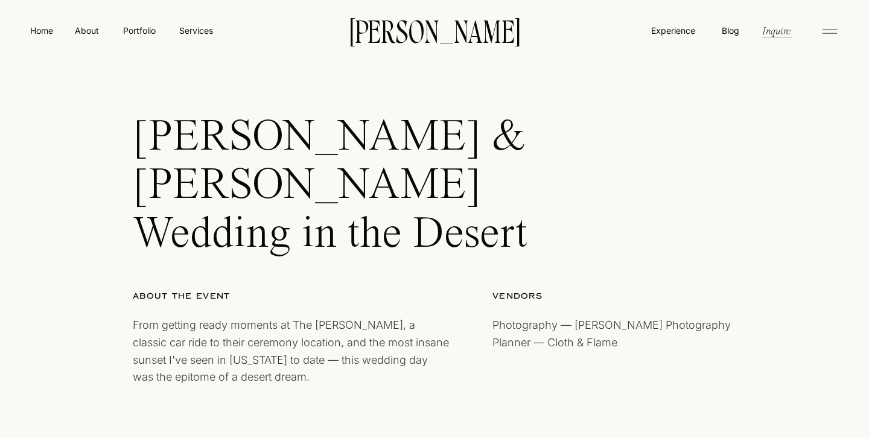
drag, startPoint x: 0, startPoint y: 0, endPoint x: 435, endPoint y: 174, distance: 468.3
click at [435, 174] on h1 "[PERSON_NAME] & [PERSON_NAME] Wedding in the Desert" at bounding box center [381, 183] width 497 height 138
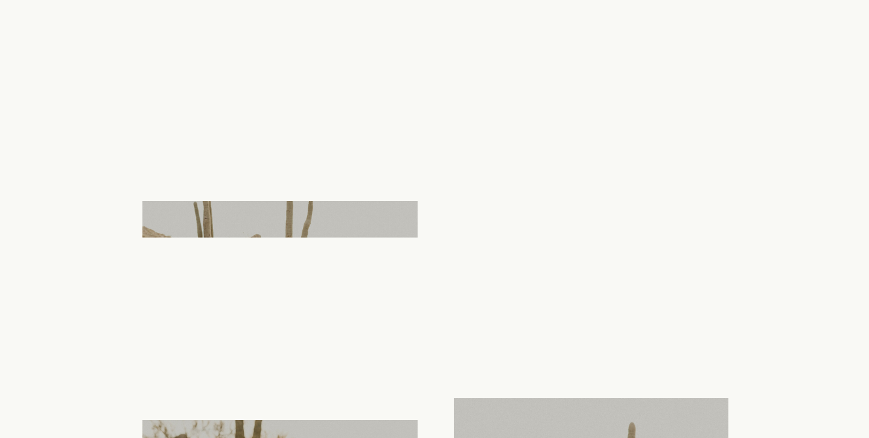
scroll to position [9434, 0]
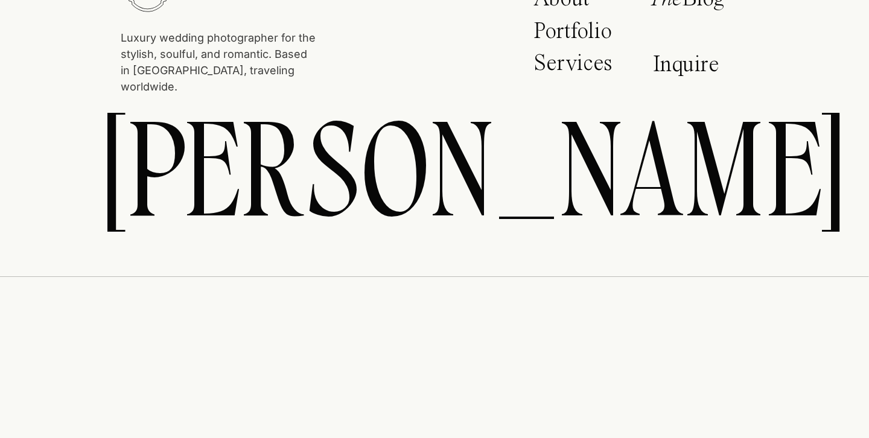
scroll to position [27773, 0]
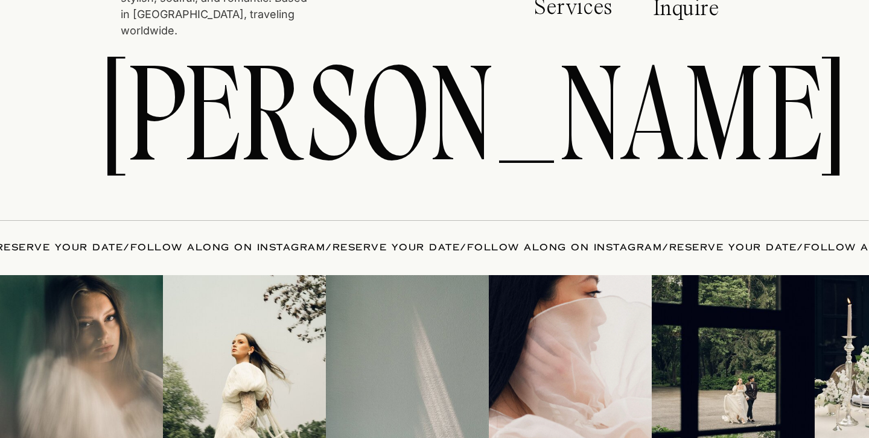
click at [563, 22] on p "Services" at bounding box center [575, 11] width 83 height 30
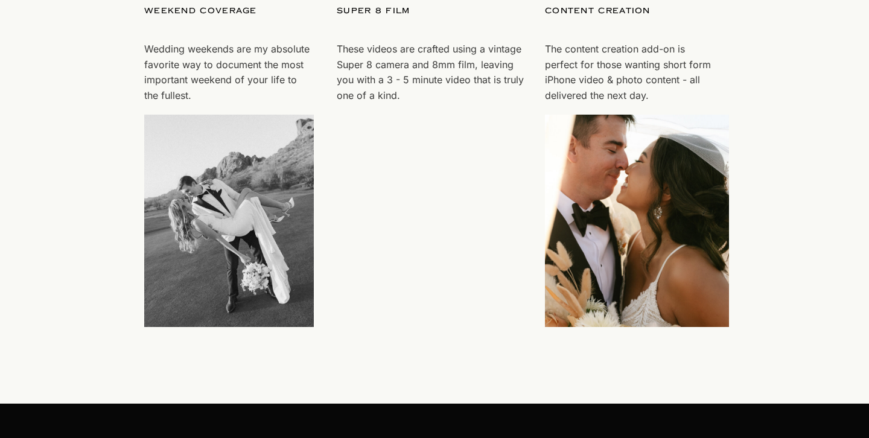
click at [394, 205] on video "Your browser does not support the video tag." at bounding box center [429, 221] width 184 height 212
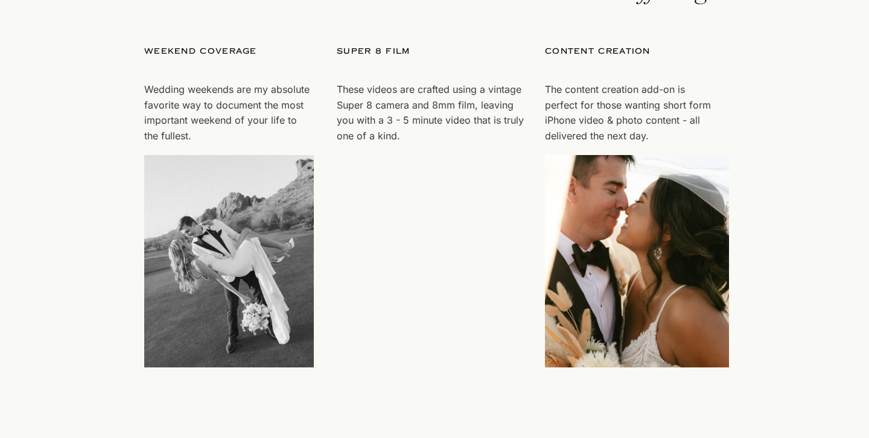
scroll to position [3595, 0]
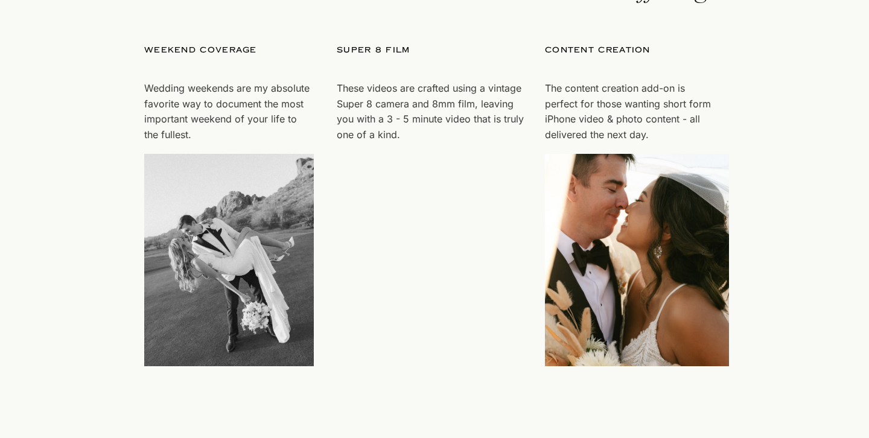
click at [390, 44] on p "super 8 film" at bounding box center [422, 62] width 170 height 37
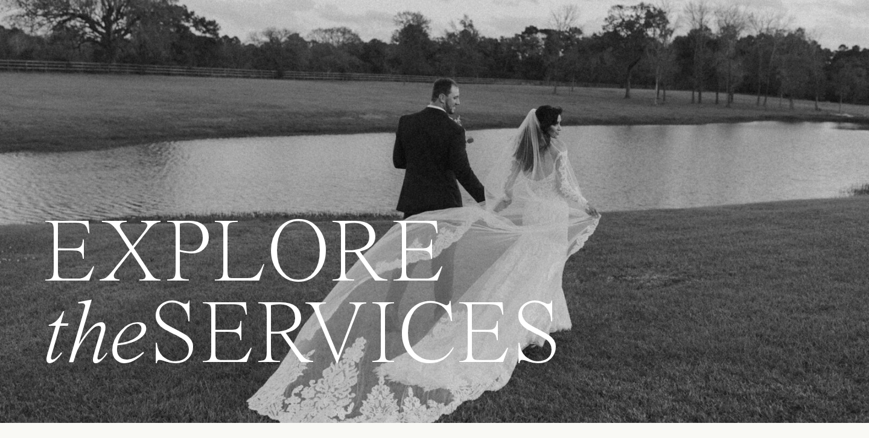
scroll to position [0, 0]
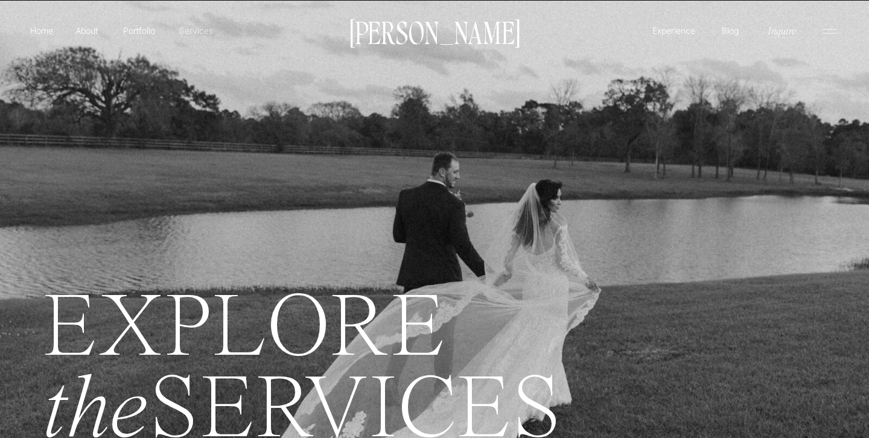
click at [200, 30] on p "Services" at bounding box center [196, 30] width 36 height 13
click at [203, 33] on p "Services" at bounding box center [196, 30] width 36 height 13
click at [127, 29] on p "Portfolio" at bounding box center [139, 30] width 43 height 13
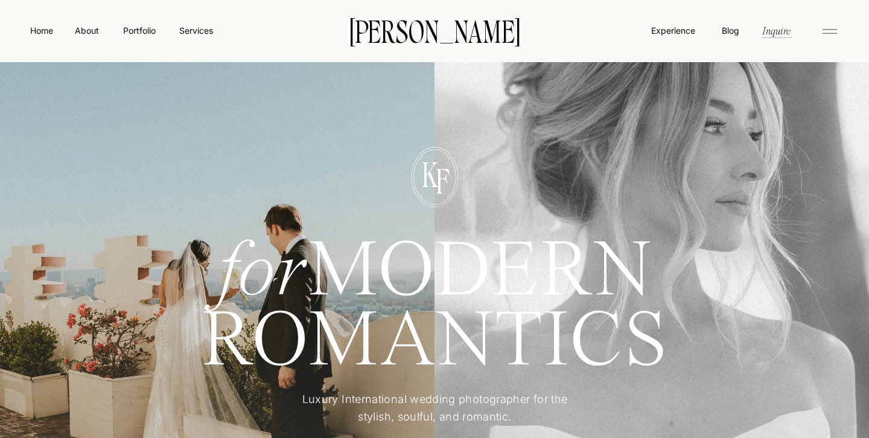
click at [730, 30] on nav "Blog" at bounding box center [730, 30] width 23 height 12
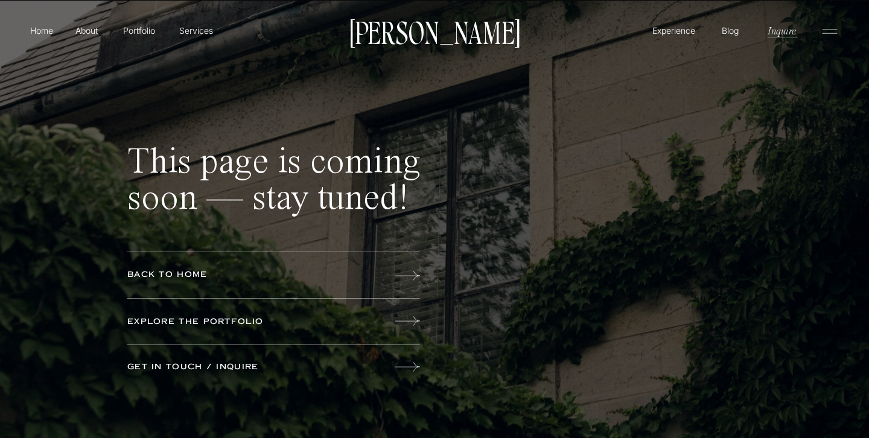
click at [193, 36] on p "Services" at bounding box center [196, 30] width 36 height 13
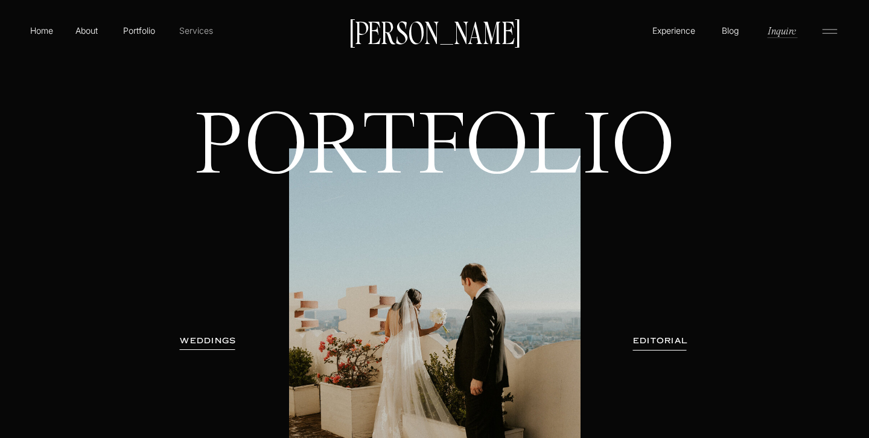
click at [203, 31] on p "Services" at bounding box center [196, 30] width 36 height 13
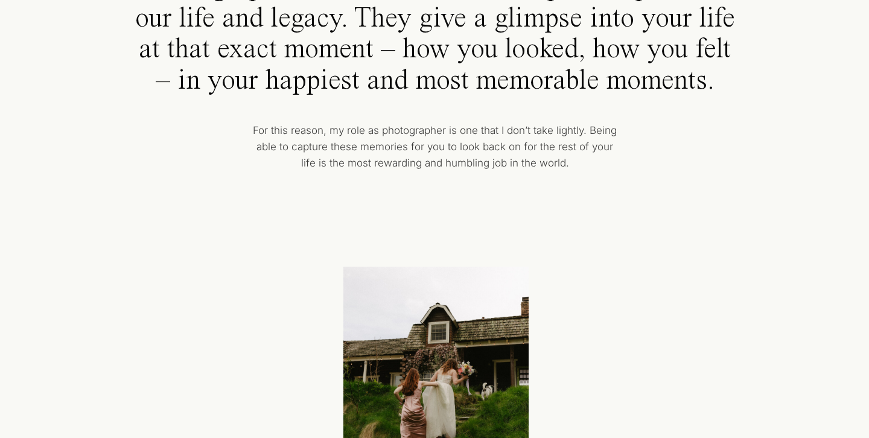
scroll to position [956, 0]
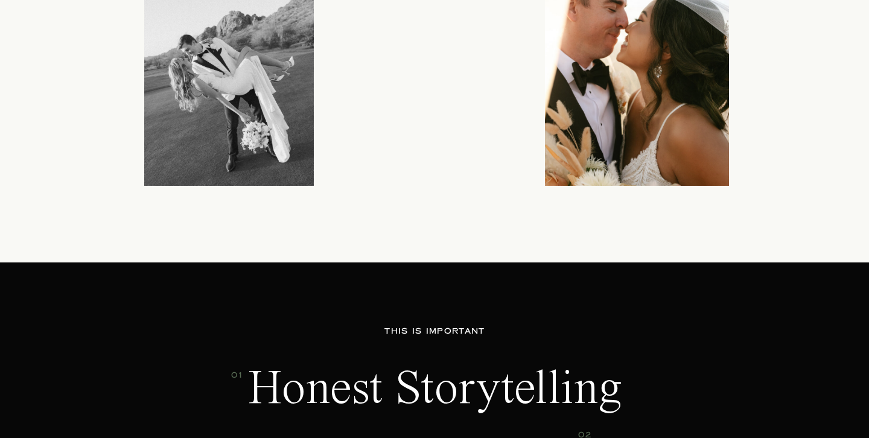
click at [461, 102] on video "Your browser does not support the video tag." at bounding box center [429, 79] width 184 height 212
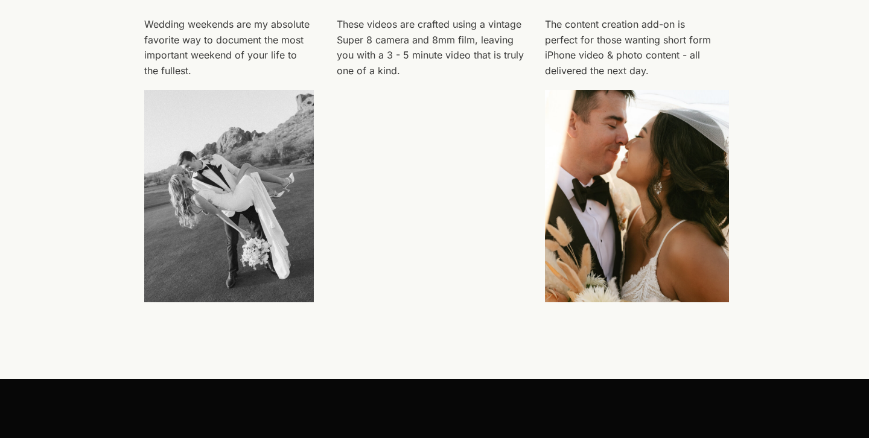
scroll to position [3532, 0]
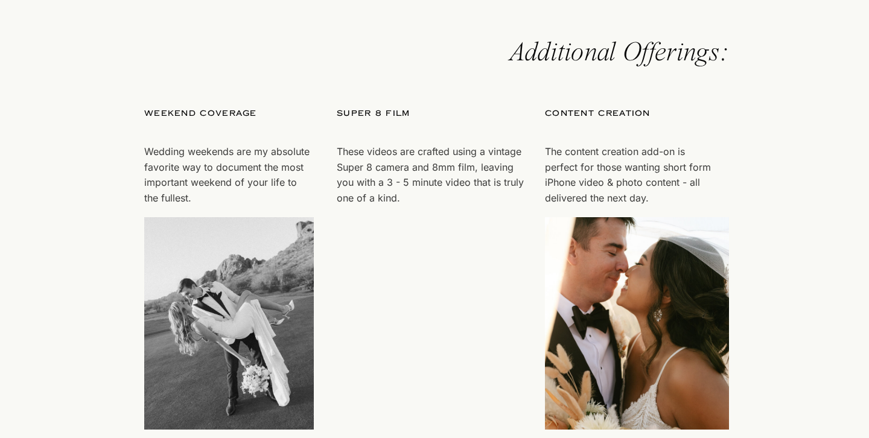
click at [365, 113] on p "super 8 film" at bounding box center [422, 125] width 170 height 37
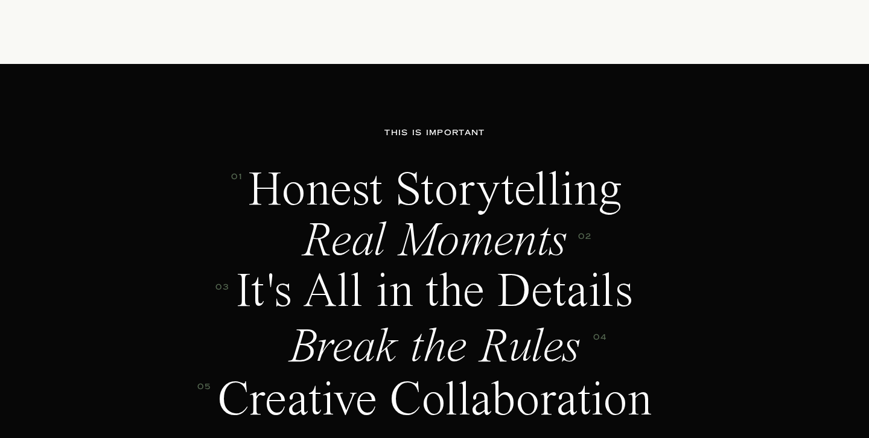
scroll to position [4144, 0]
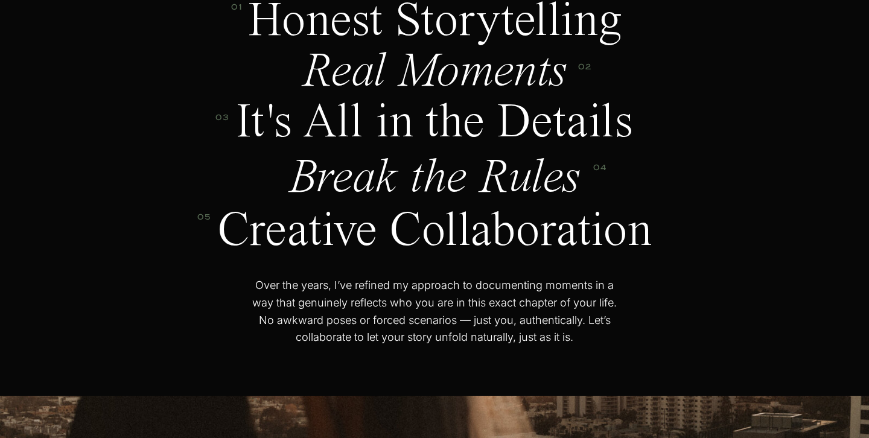
click at [237, 217] on p "Creative Collaboration" at bounding box center [434, 230] width 443 height 48
click at [188, 214] on p "Engagements, solo portraits, maternity, just because — Sessions include 1.5-2 h…" at bounding box center [272, 233] width 297 height 102
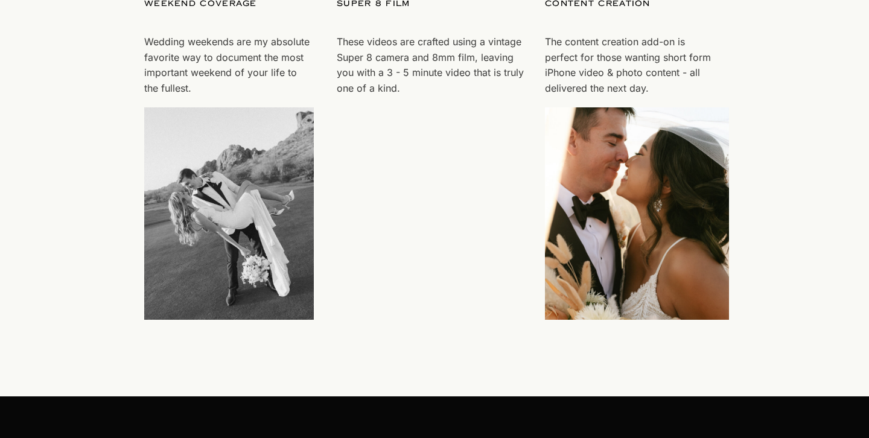
scroll to position [3613, 0]
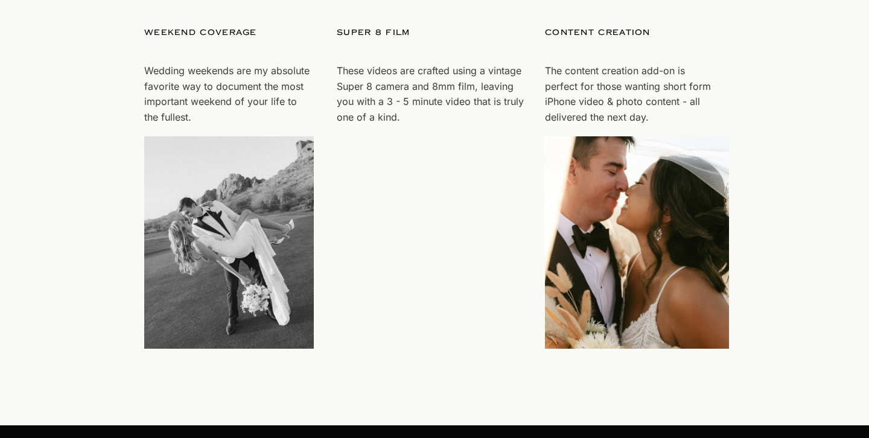
click at [346, 240] on video "Your browser does not support the video tag." at bounding box center [429, 242] width 184 height 212
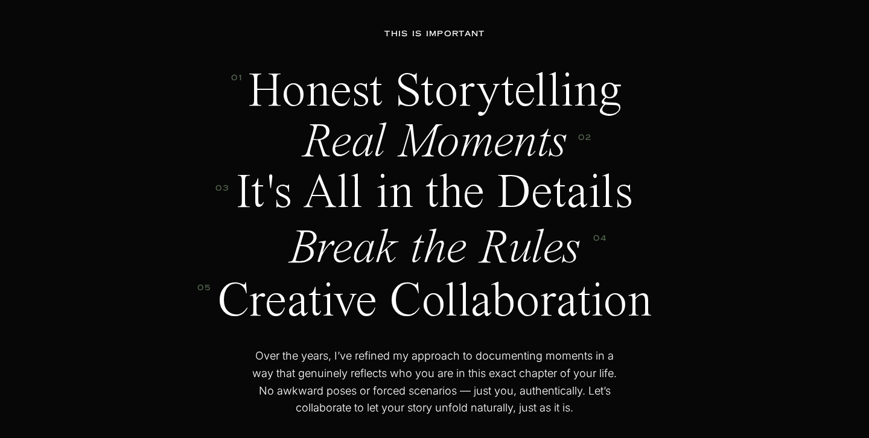
scroll to position [4008, 0]
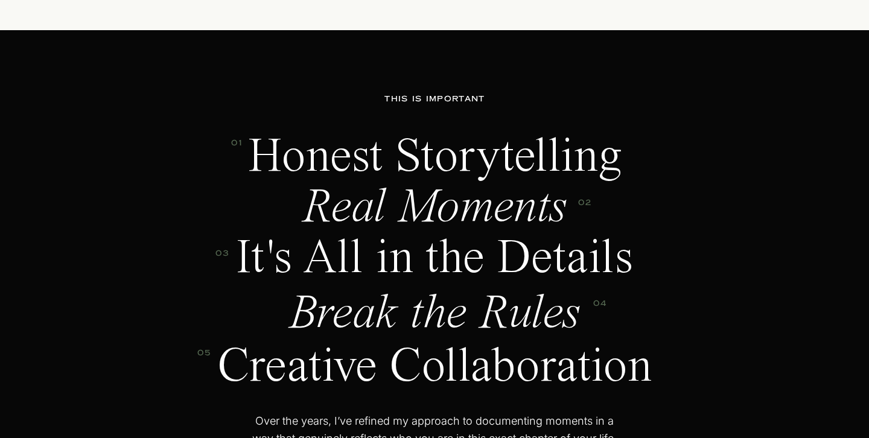
click at [398, 151] on p "Honest Storytelling" at bounding box center [434, 156] width 399 height 48
click at [377, 220] on p "Real Moments" at bounding box center [435, 206] width 306 height 48
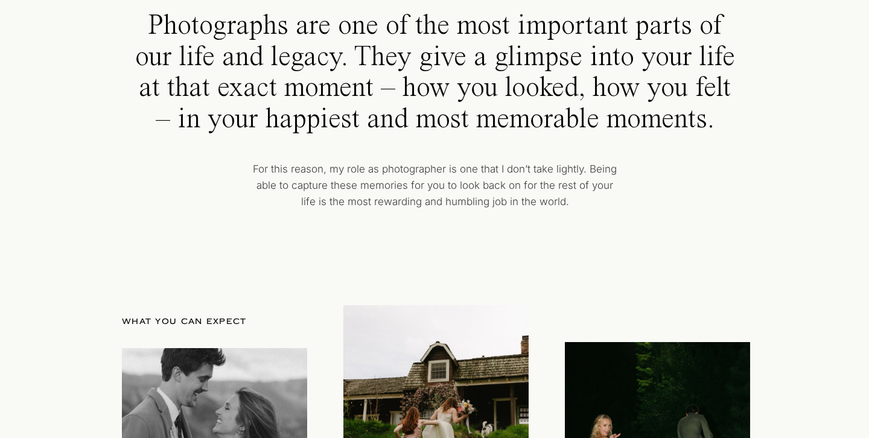
scroll to position [0, 0]
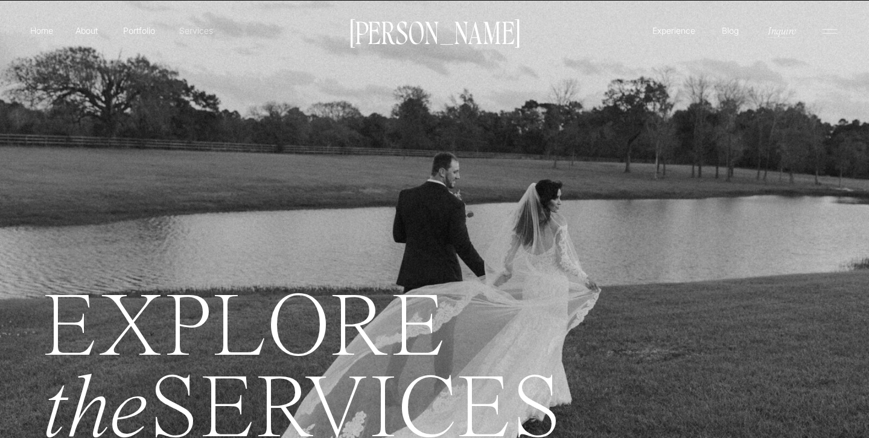
click at [211, 27] on p "Services" at bounding box center [196, 30] width 36 height 13
click at [182, 30] on p "Services" at bounding box center [196, 30] width 36 height 13
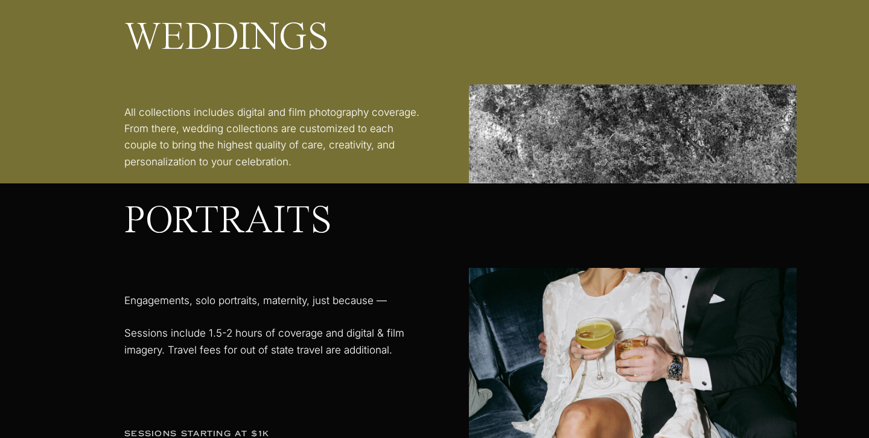
scroll to position [2133, 0]
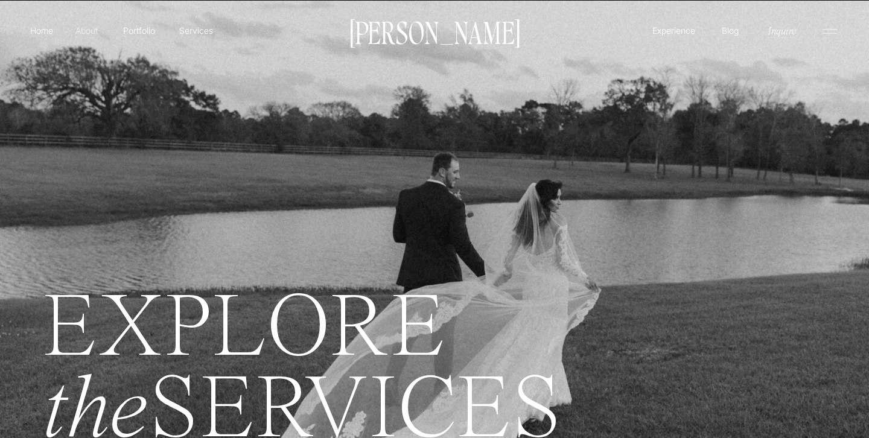
click at [81, 33] on p "About" at bounding box center [86, 30] width 27 height 12
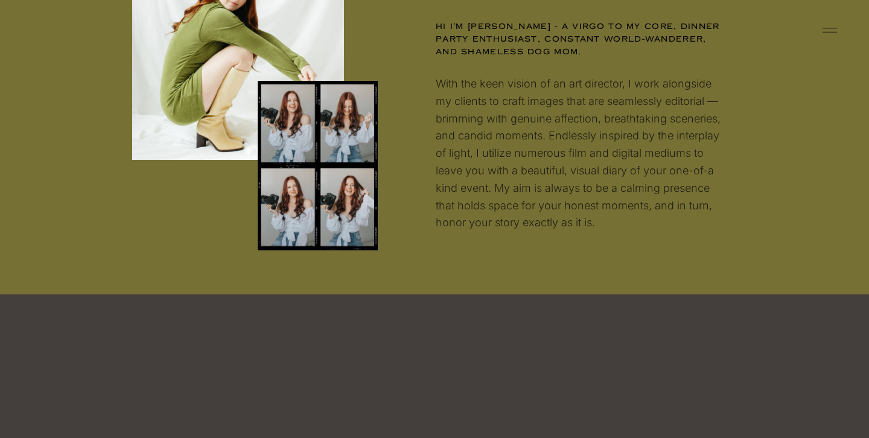
scroll to position [1411, 0]
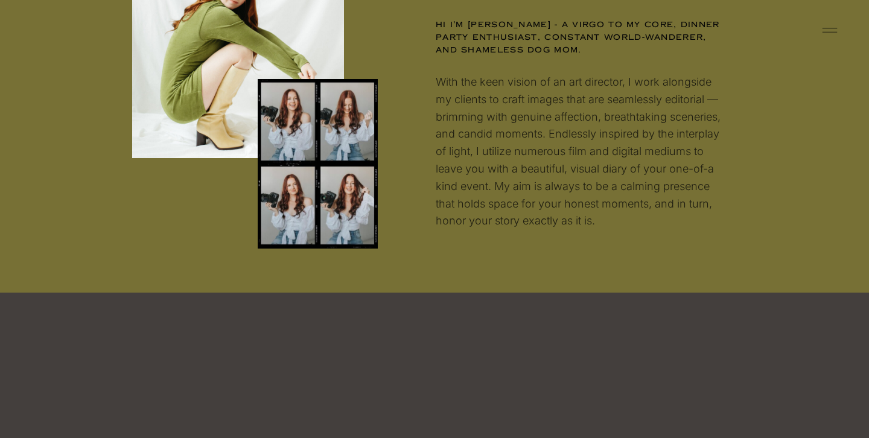
click at [336, 158] on div at bounding box center [318, 164] width 120 height 170
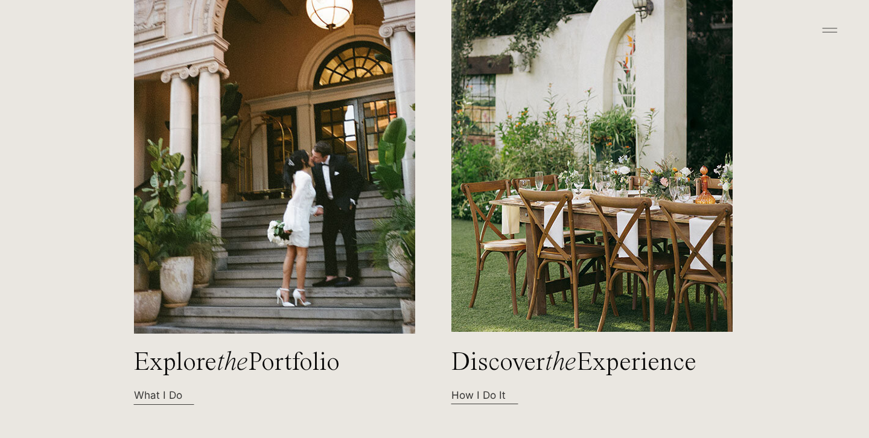
scroll to position [3468, 0]
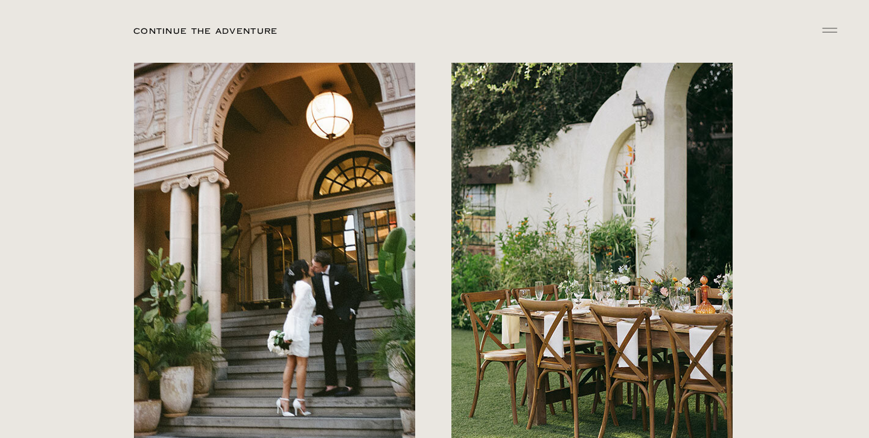
click at [380, 129] on img at bounding box center [275, 252] width 286 height 385
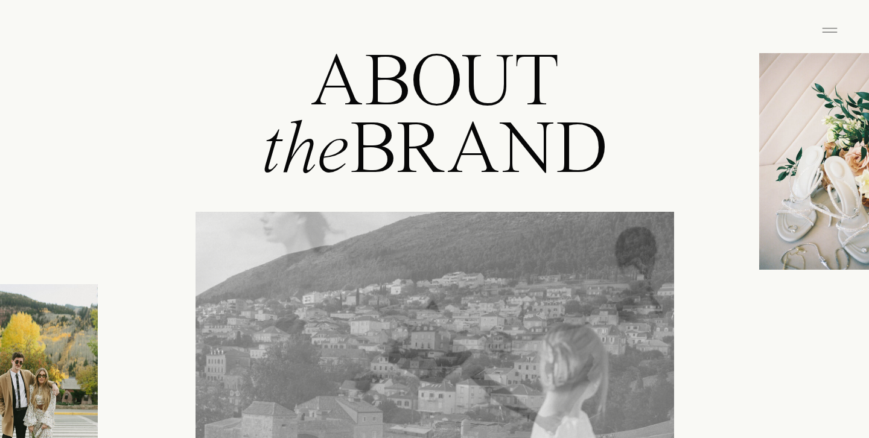
scroll to position [0, 0]
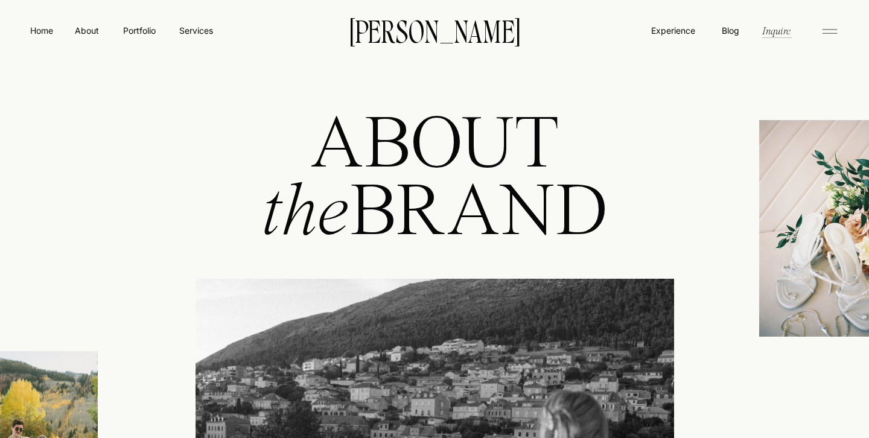
drag, startPoint x: 209, startPoint y: 43, endPoint x: 142, endPoint y: 0, distance: 79.5
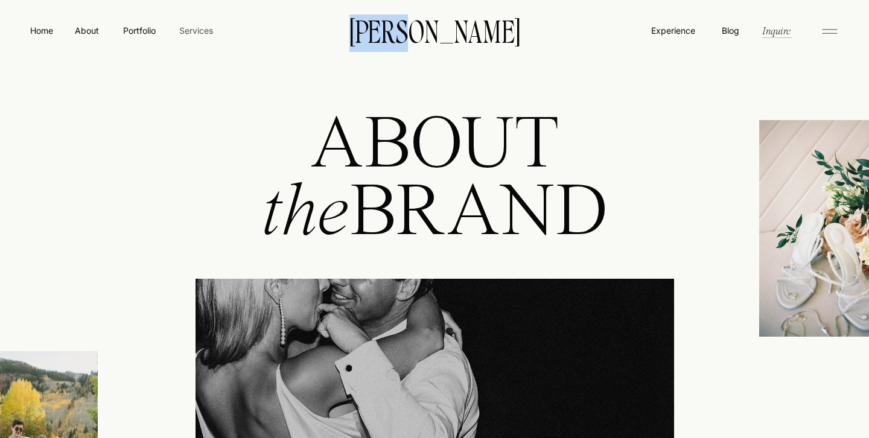
click at [209, 36] on nav "Services" at bounding box center [196, 30] width 36 height 13
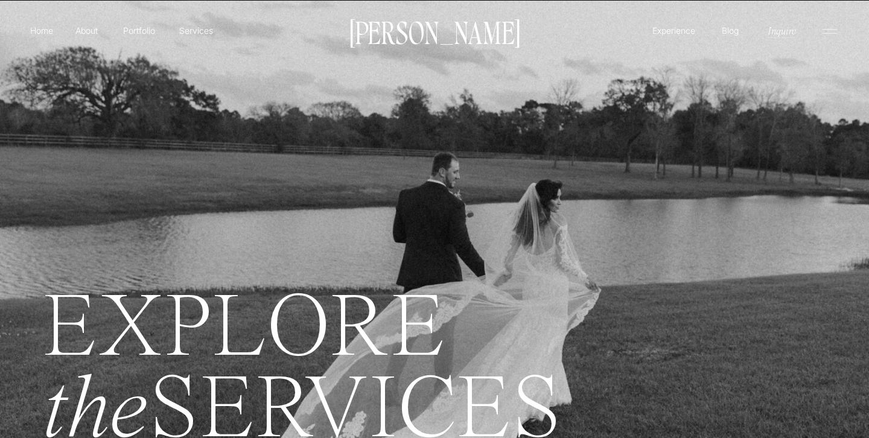
click at [189, 29] on p "Services" at bounding box center [196, 30] width 36 height 13
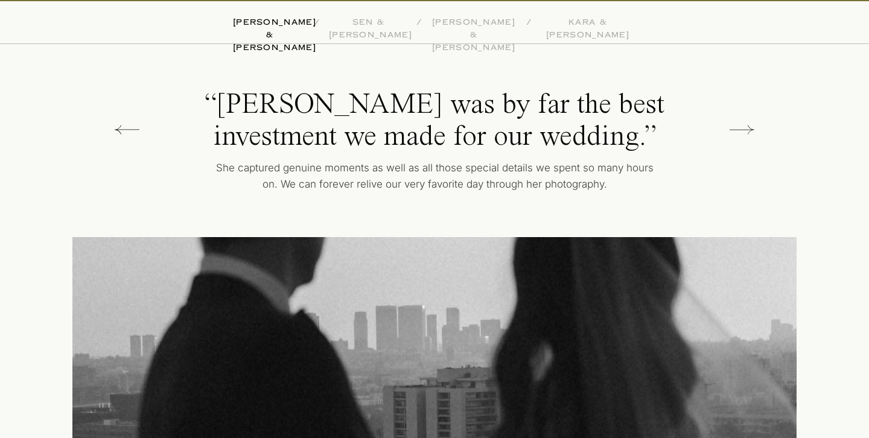
scroll to position [2919, 0]
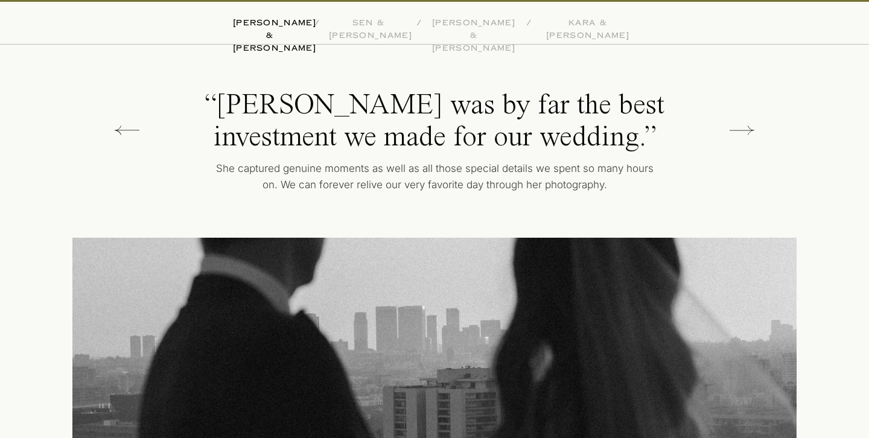
click at [580, 24] on p "kara & [PERSON_NAME]" at bounding box center [588, 23] width 97 height 12
click at [603, 25] on p "kara & [PERSON_NAME]" at bounding box center [588, 23] width 97 height 12
click at [770, 151] on div at bounding box center [633, 270] width 328 height 371
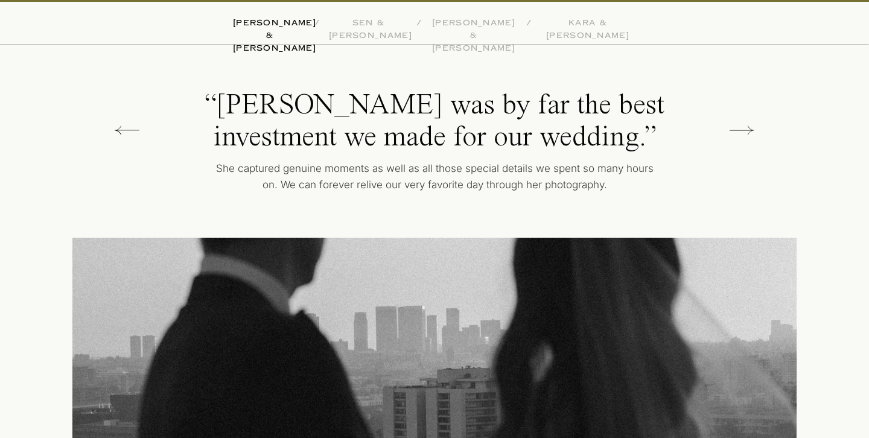
click at [747, 120] on icon at bounding box center [742, 130] width 25 height 24
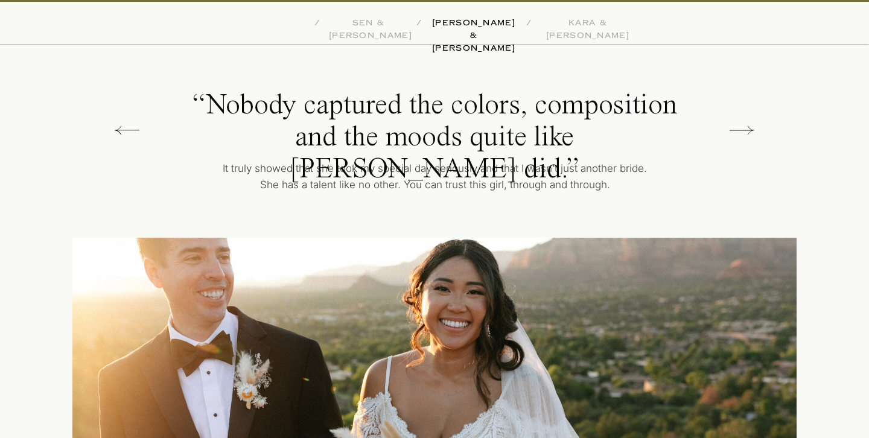
click at [747, 120] on icon at bounding box center [742, 130] width 25 height 24
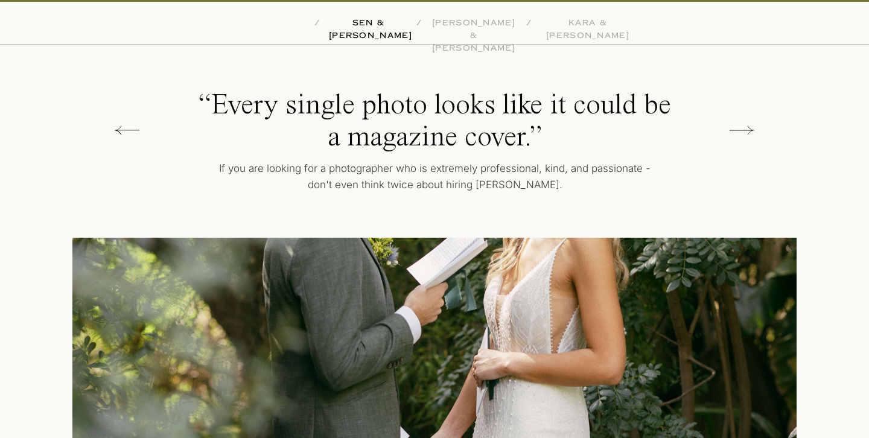
click at [747, 120] on icon at bounding box center [742, 130] width 25 height 24
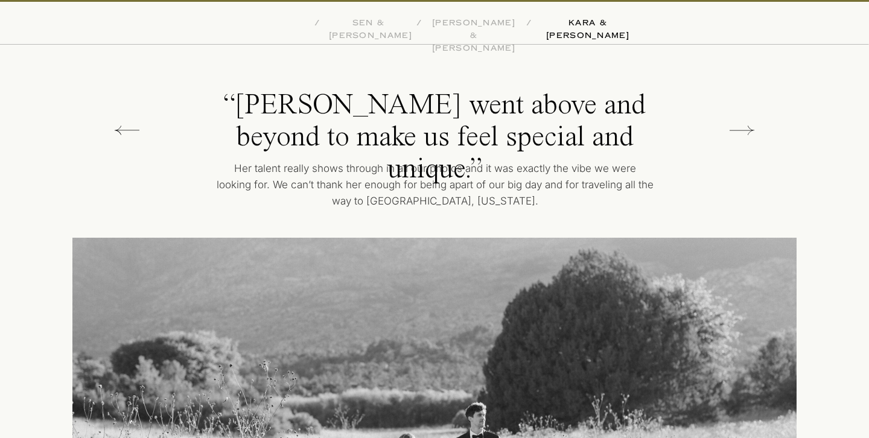
click at [748, 119] on icon at bounding box center [742, 130] width 25 height 24
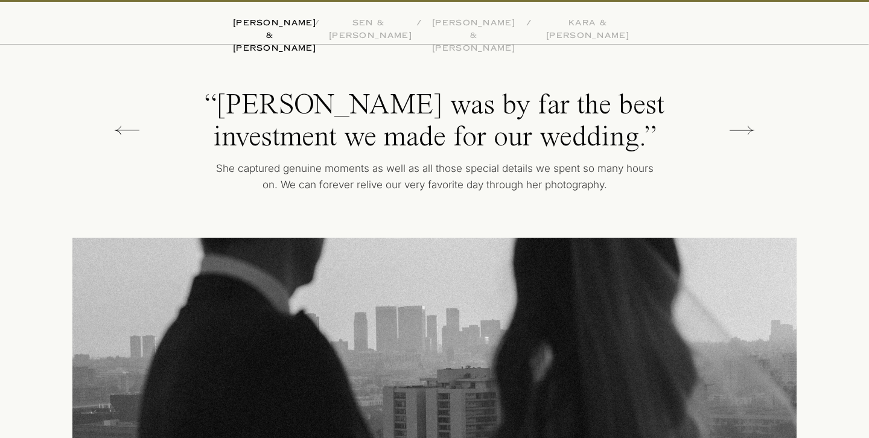
scroll to position [2922, 0]
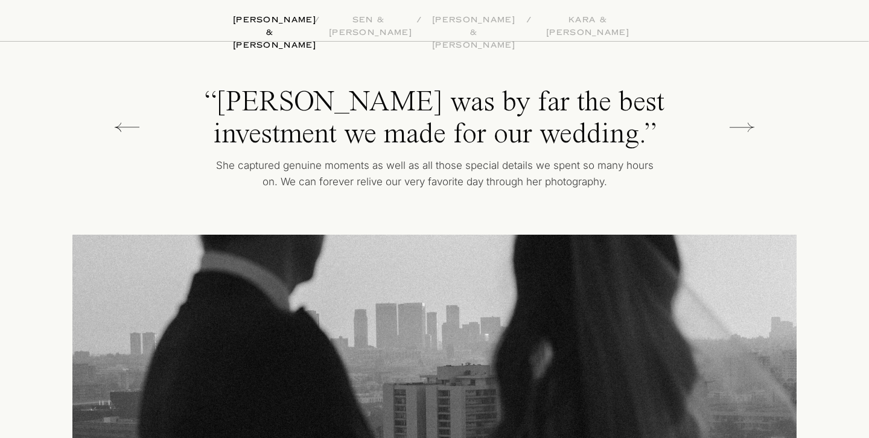
click at [748, 119] on icon at bounding box center [742, 127] width 25 height 24
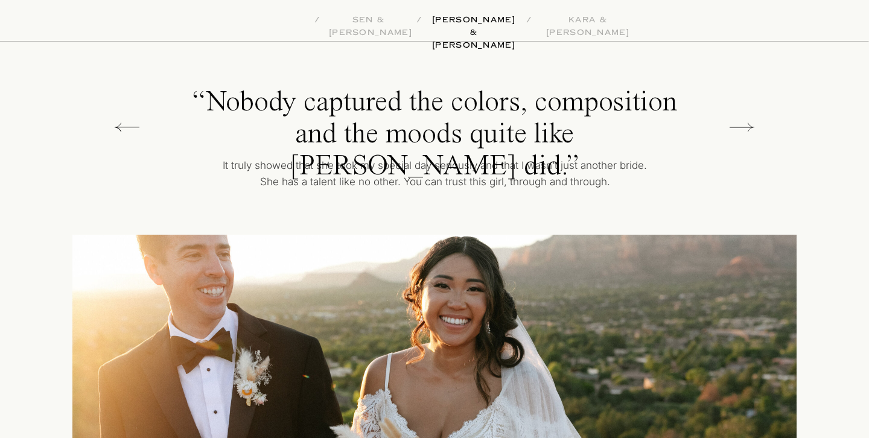
click at [748, 119] on icon at bounding box center [742, 127] width 25 height 24
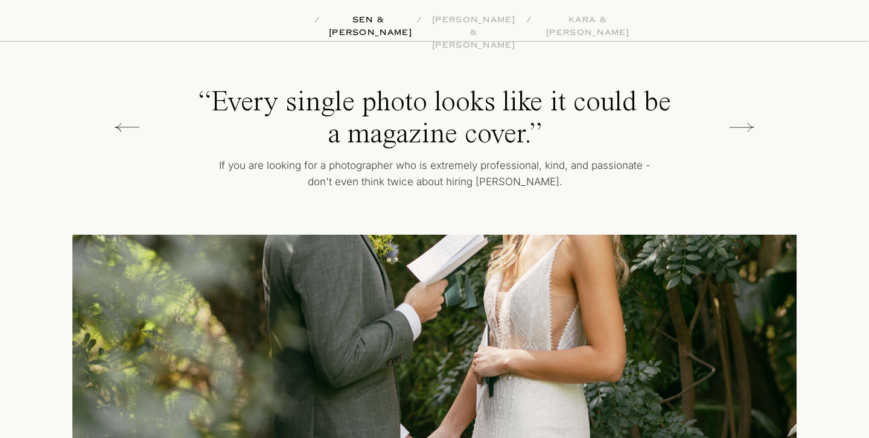
click at [748, 119] on icon at bounding box center [742, 127] width 25 height 24
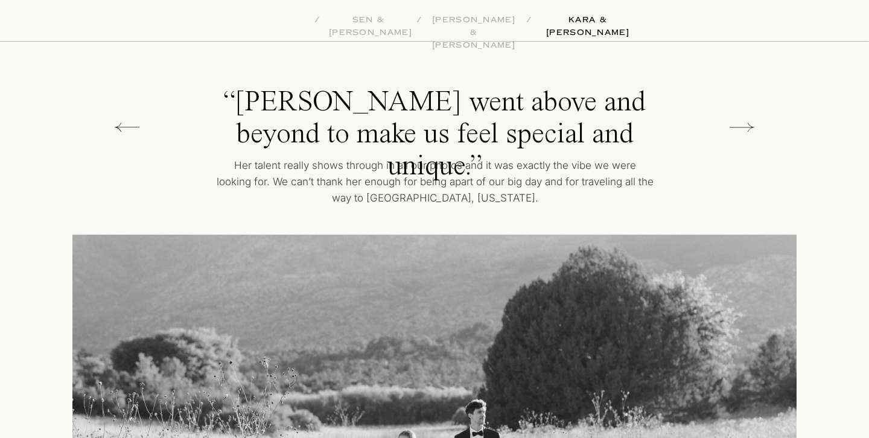
click at [748, 119] on icon at bounding box center [742, 127] width 25 height 24
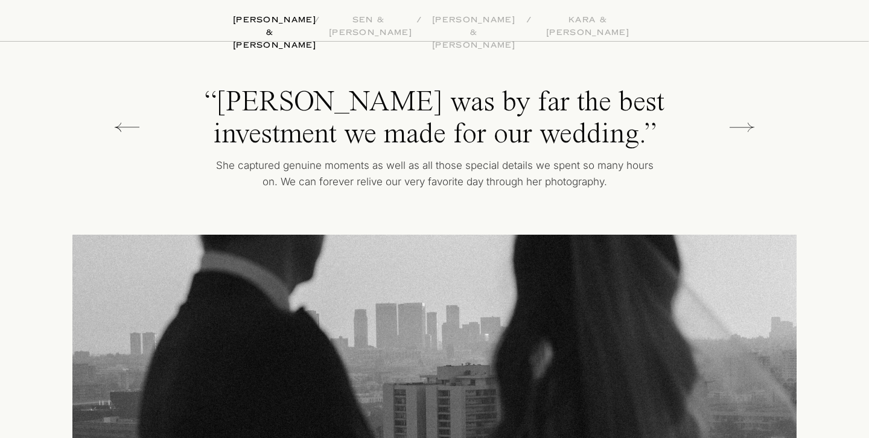
click at [748, 119] on icon at bounding box center [742, 127] width 25 height 24
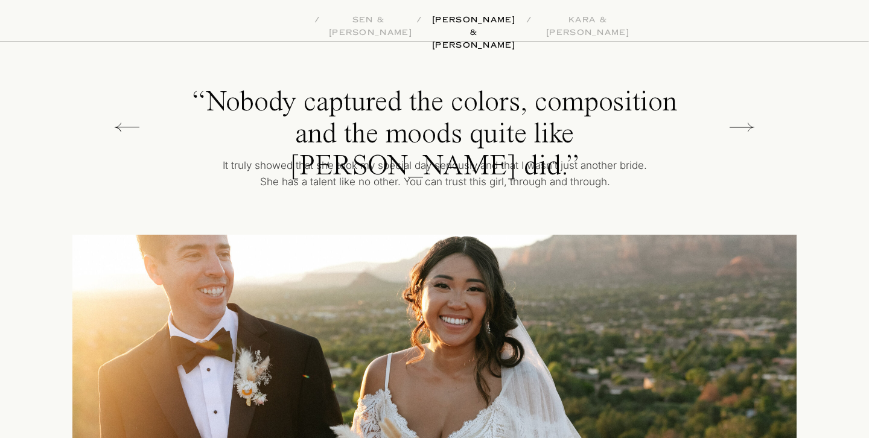
click at [747, 120] on icon at bounding box center [742, 127] width 25 height 24
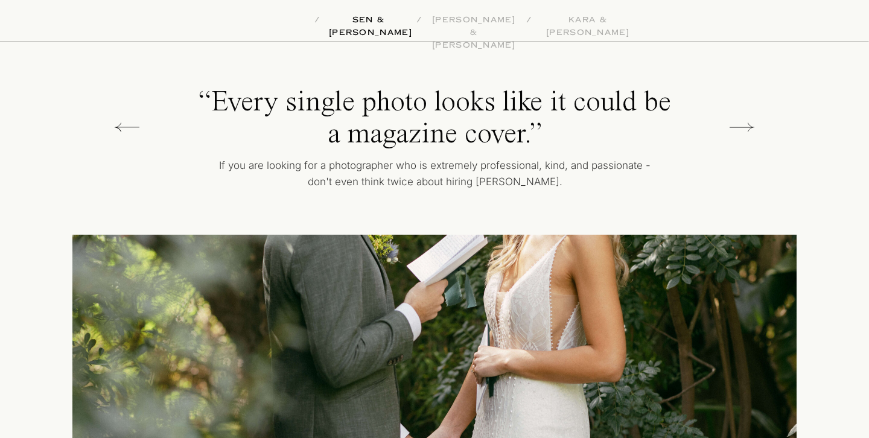
click at [747, 120] on icon at bounding box center [742, 127] width 25 height 24
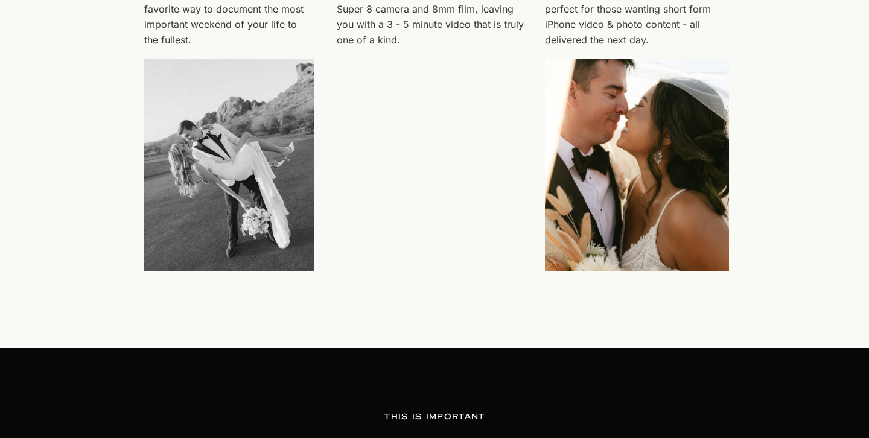
scroll to position [3680, 0]
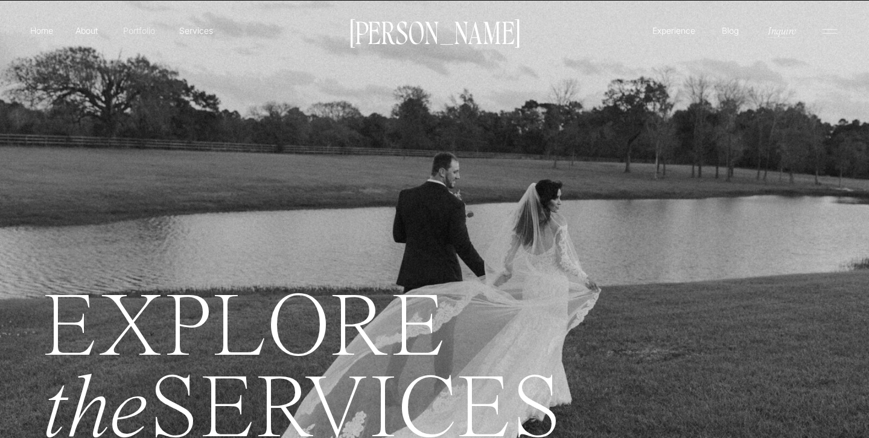
click at [144, 24] on p "Portfolio" at bounding box center [139, 30] width 43 height 13
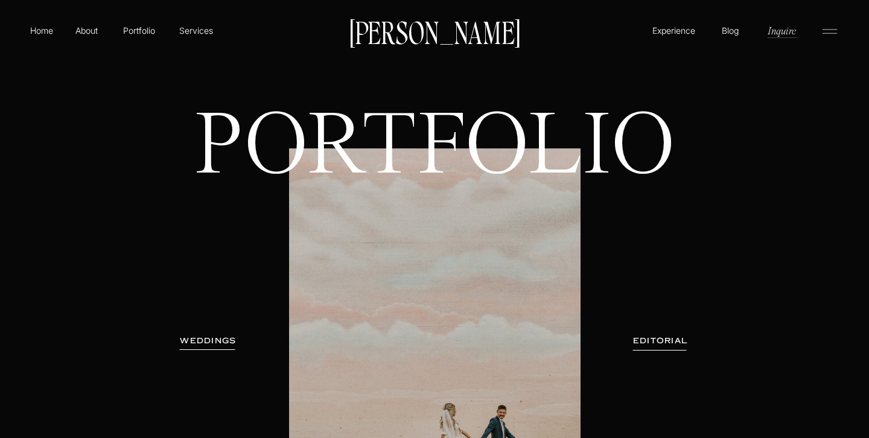
scroll to position [1, 0]
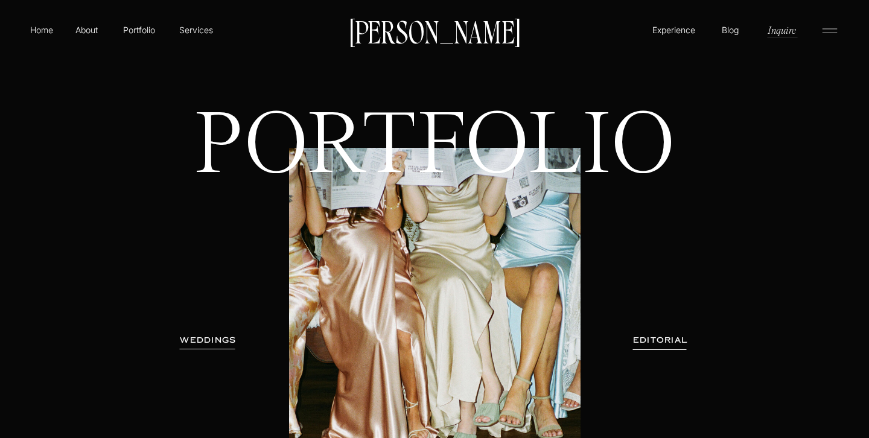
click at [677, 34] on p "Experience" at bounding box center [674, 30] width 46 height 13
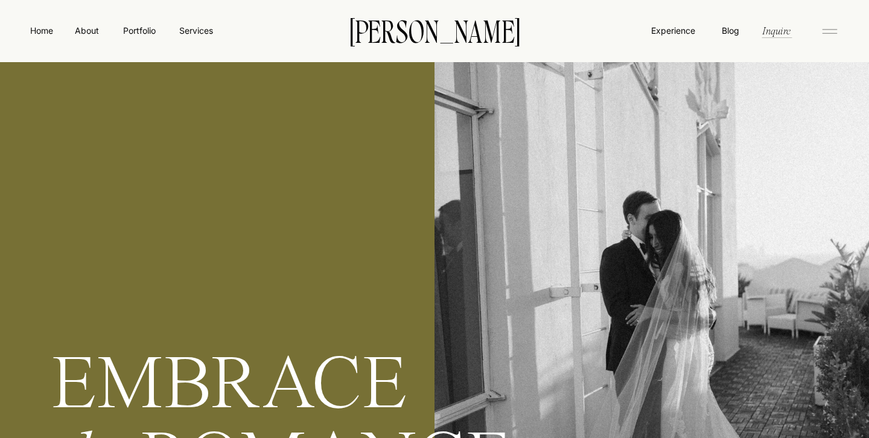
click at [831, 30] on icon at bounding box center [830, 31] width 24 height 19
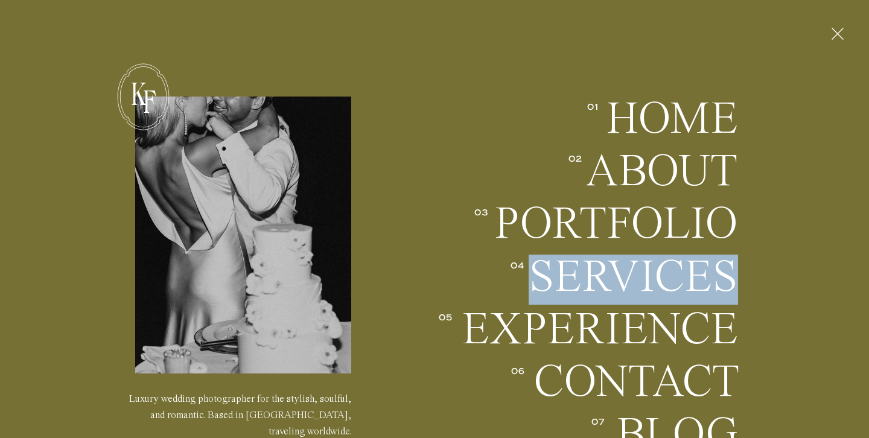
scroll to position [2753, 0]
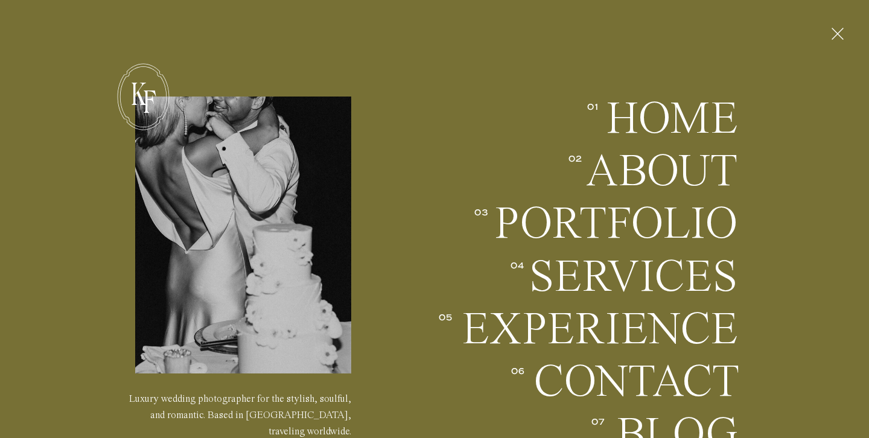
click at [426, 110] on div at bounding box center [435, 257] width 604 height 326
click at [835, 41] on icon at bounding box center [838, 33] width 21 height 31
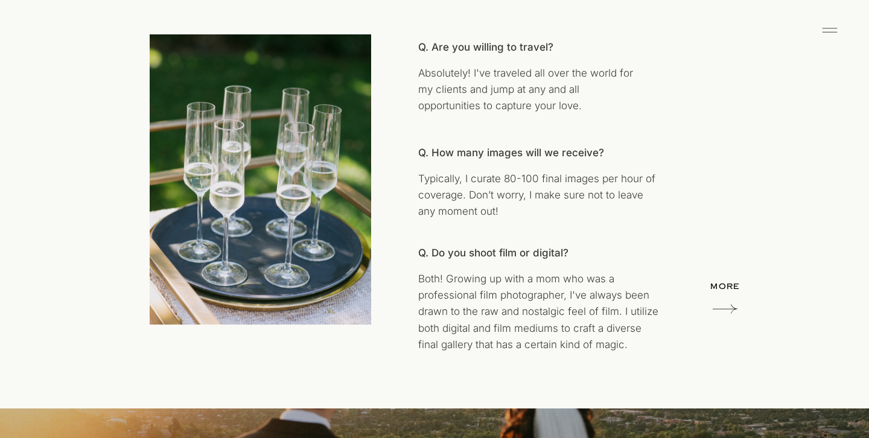
scroll to position [6447, 0]
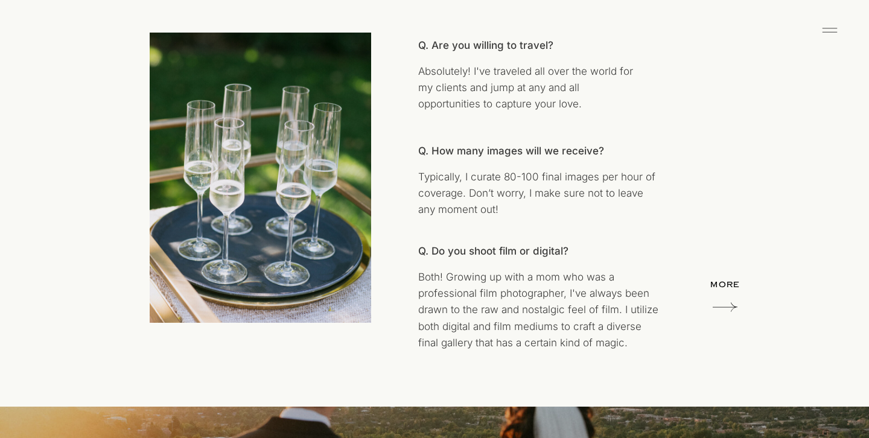
click at [731, 293] on p "MORE" at bounding box center [725, 287] width 47 height 16
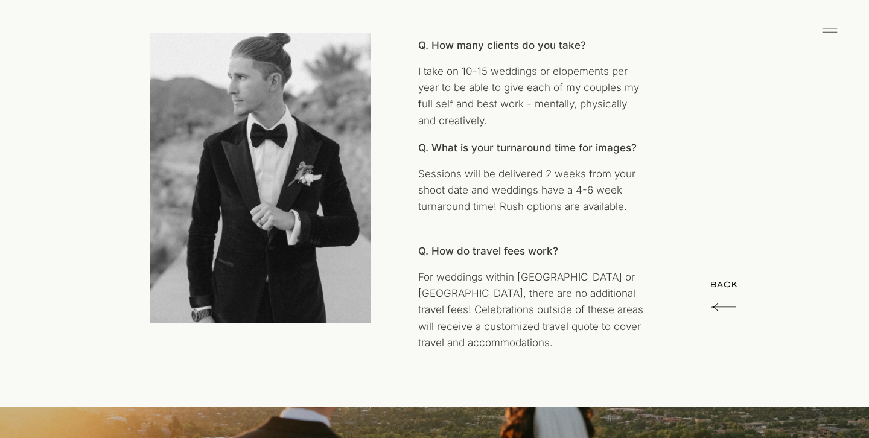
click at [719, 309] on icon at bounding box center [724, 307] width 25 height 24
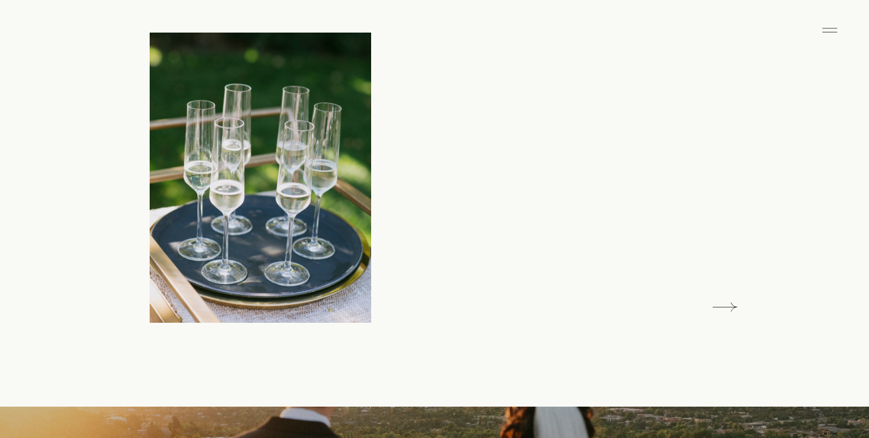
click at [719, 309] on icon at bounding box center [725, 307] width 25 height 24
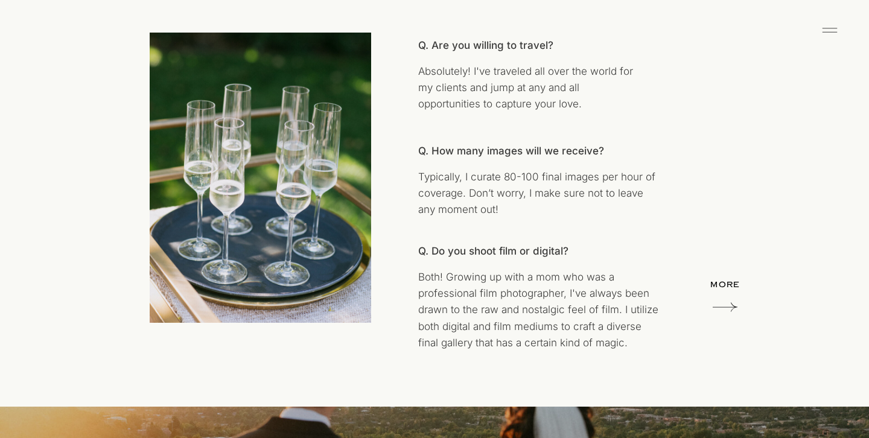
click at [719, 309] on icon at bounding box center [725, 307] width 25 height 24
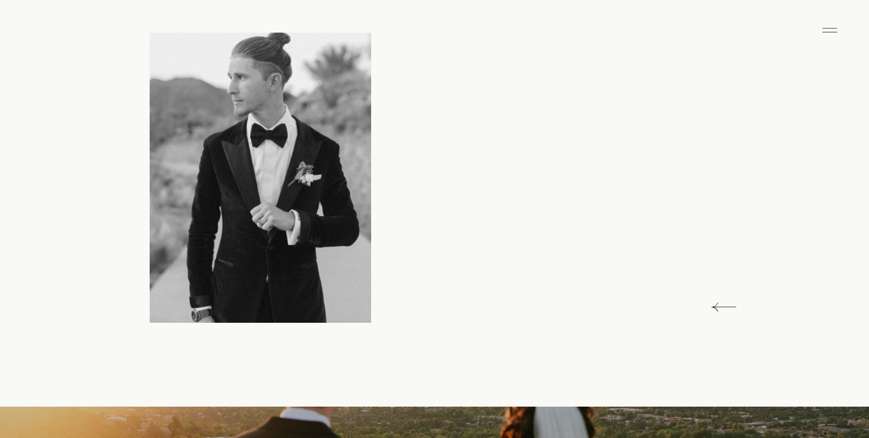
click at [719, 309] on icon at bounding box center [724, 307] width 25 height 24
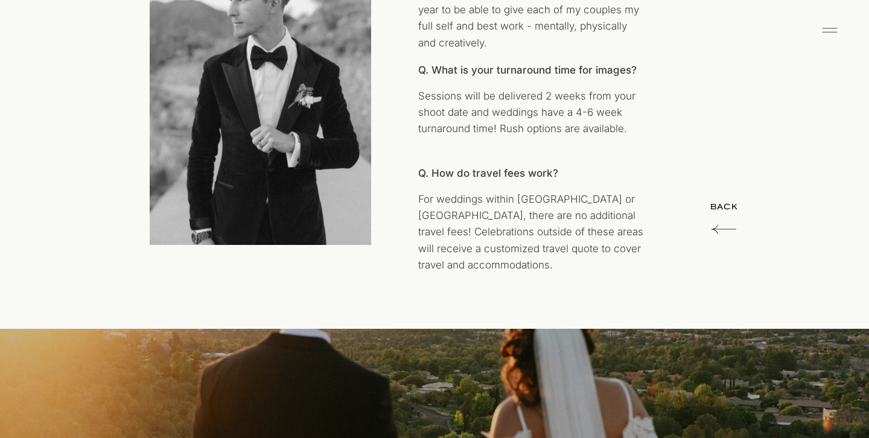
scroll to position [6383, 0]
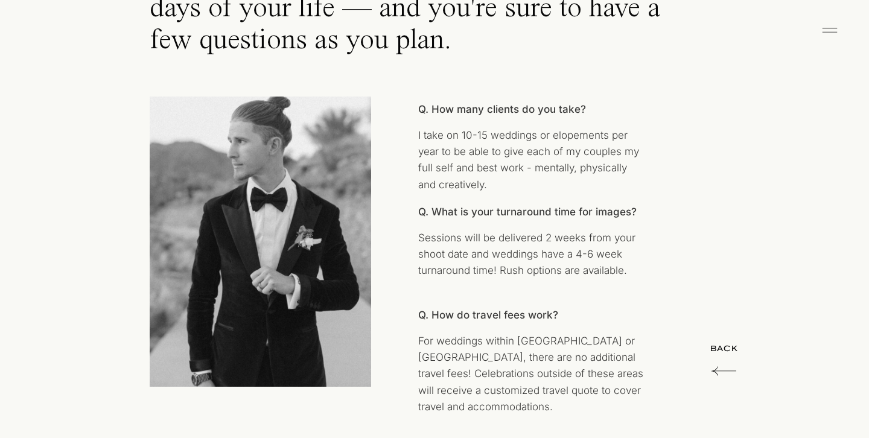
click at [720, 372] on icon at bounding box center [724, 371] width 25 height 24
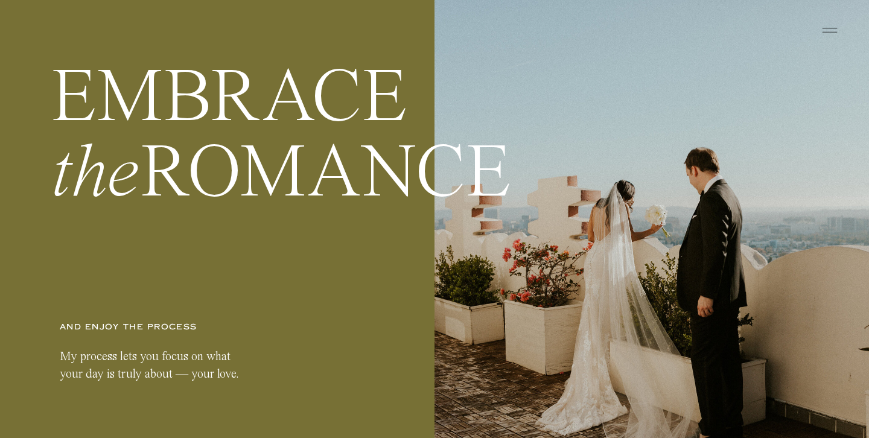
scroll to position [0, 0]
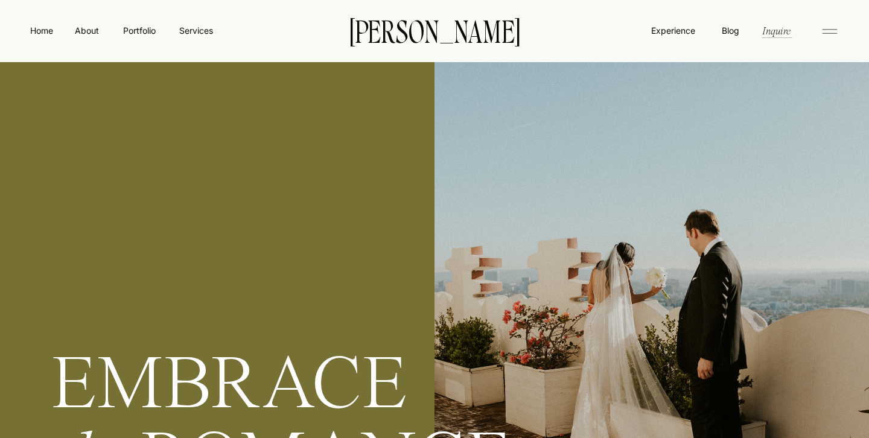
click at [397, 41] on p "[PERSON_NAME]" at bounding box center [435, 30] width 208 height 25
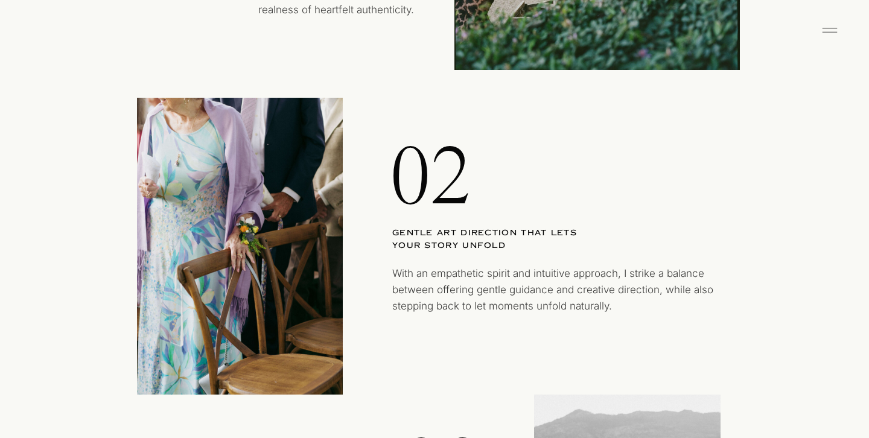
scroll to position [1596, 0]
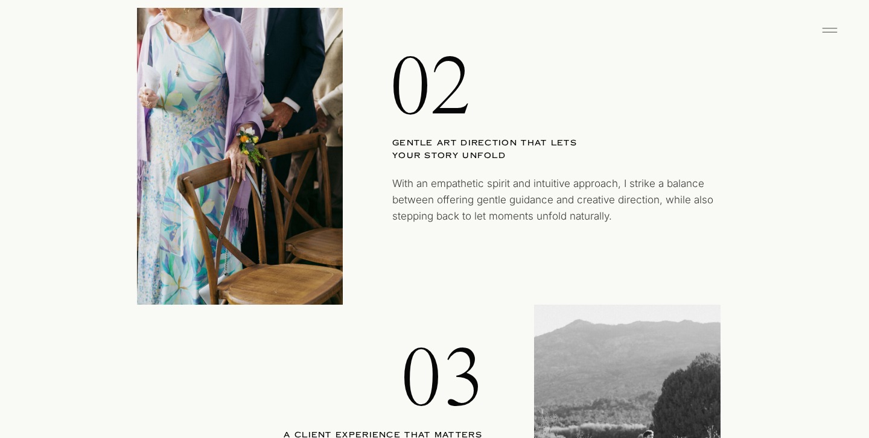
click at [398, 160] on h3 "gentle Art direction that lets your story unfold" at bounding box center [487, 151] width 191 height 28
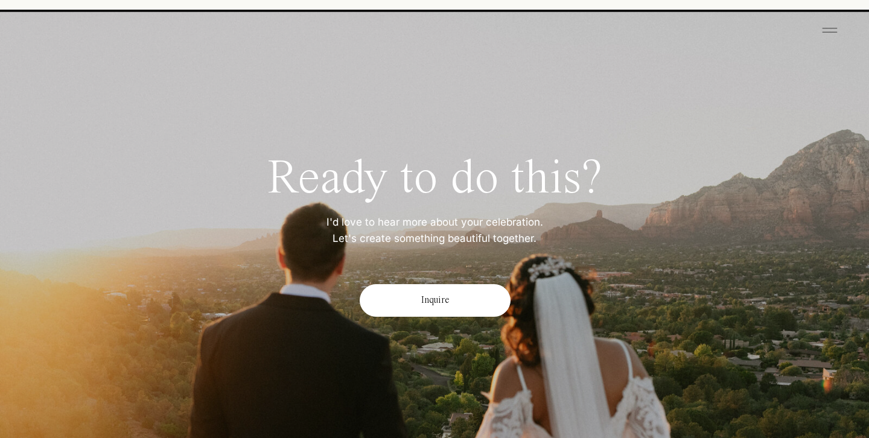
scroll to position [7465, 0]
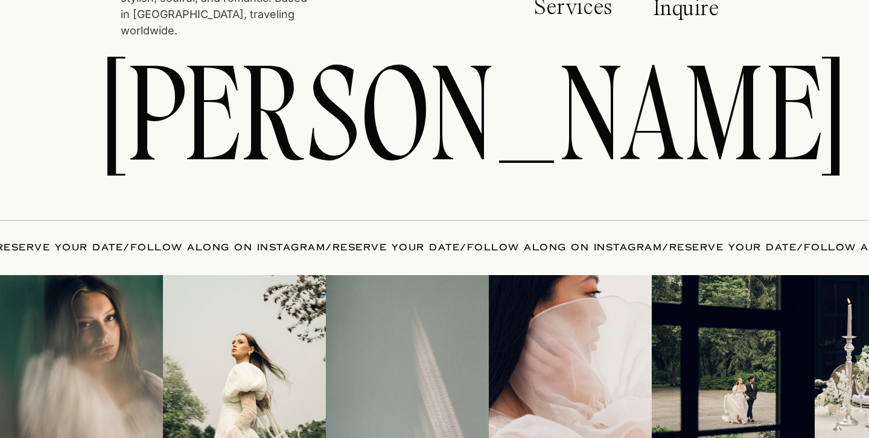
click at [566, 14] on p "Services" at bounding box center [575, 11] width 83 height 30
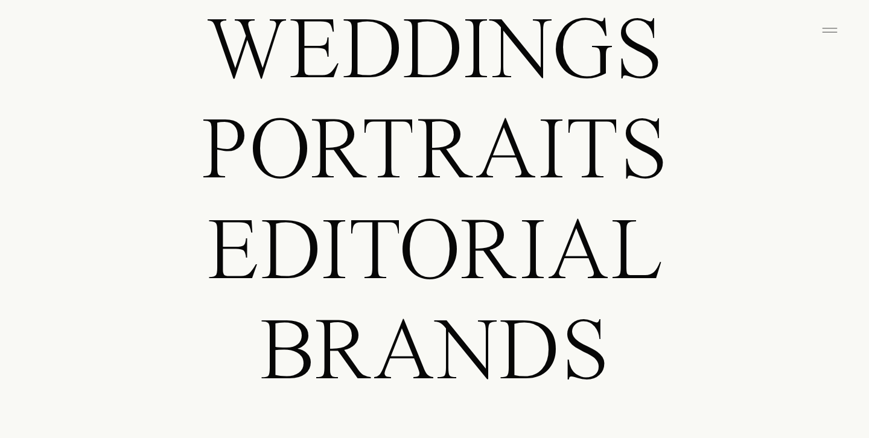
scroll to position [1264, 0]
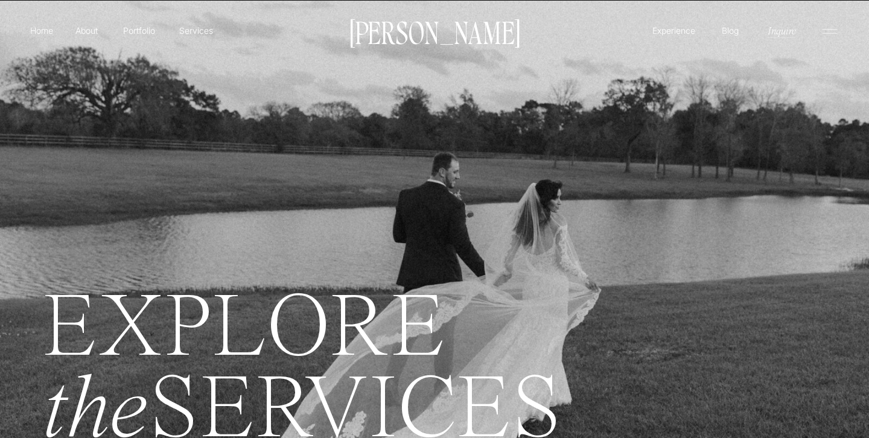
click at [147, 33] on p "Portfolio" at bounding box center [139, 30] width 43 height 13
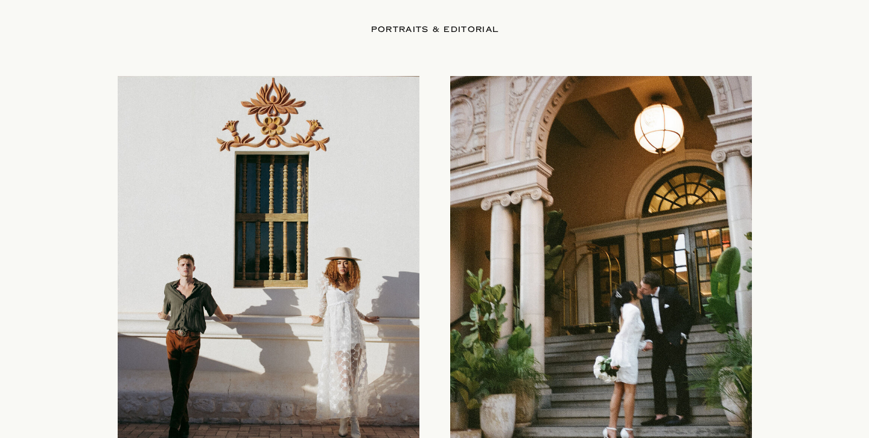
scroll to position [2815, 0]
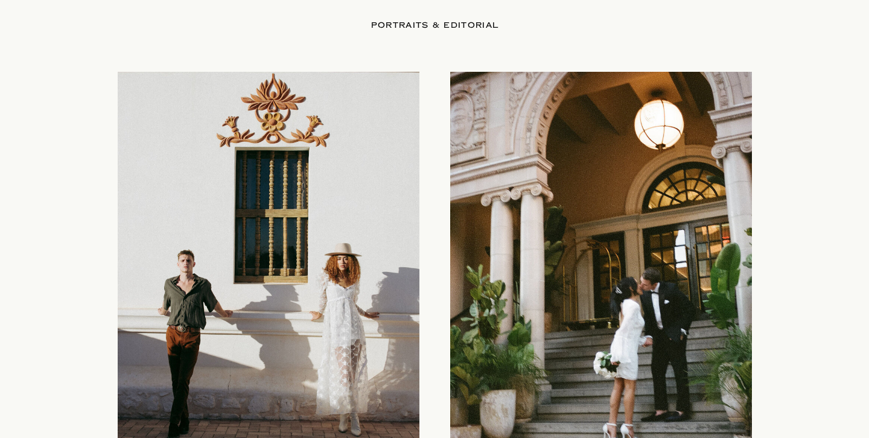
click at [575, 289] on div at bounding box center [601, 269] width 302 height 395
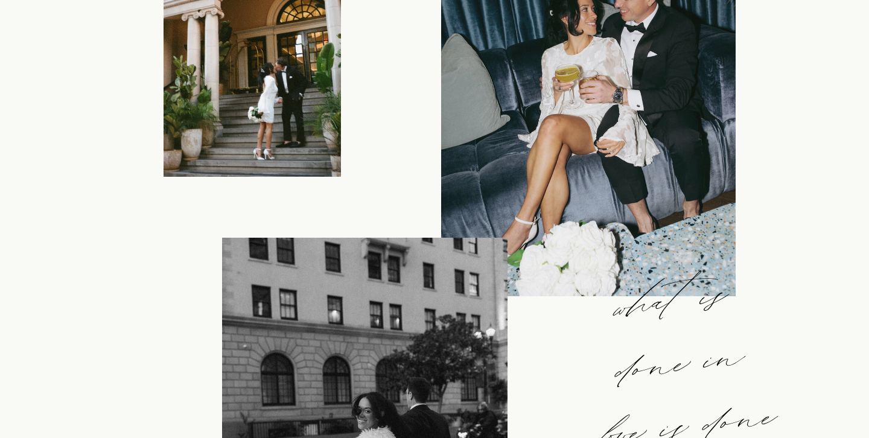
scroll to position [898, 0]
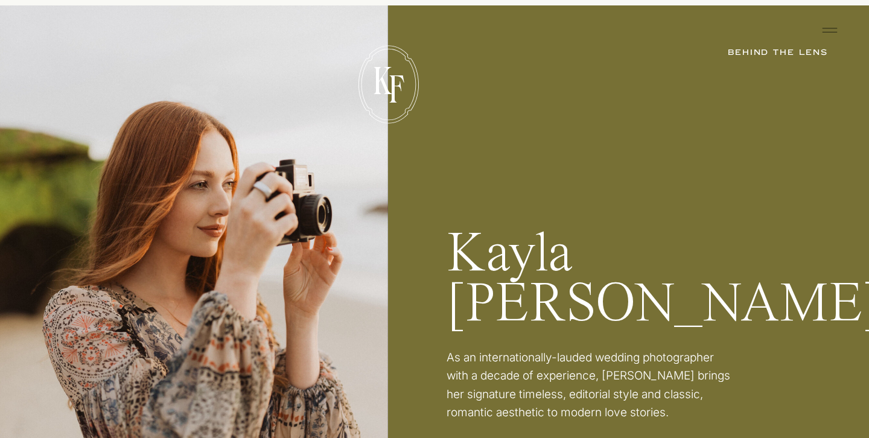
scroll to position [1905, 0]
